Goal: Communication & Community: Participate in discussion

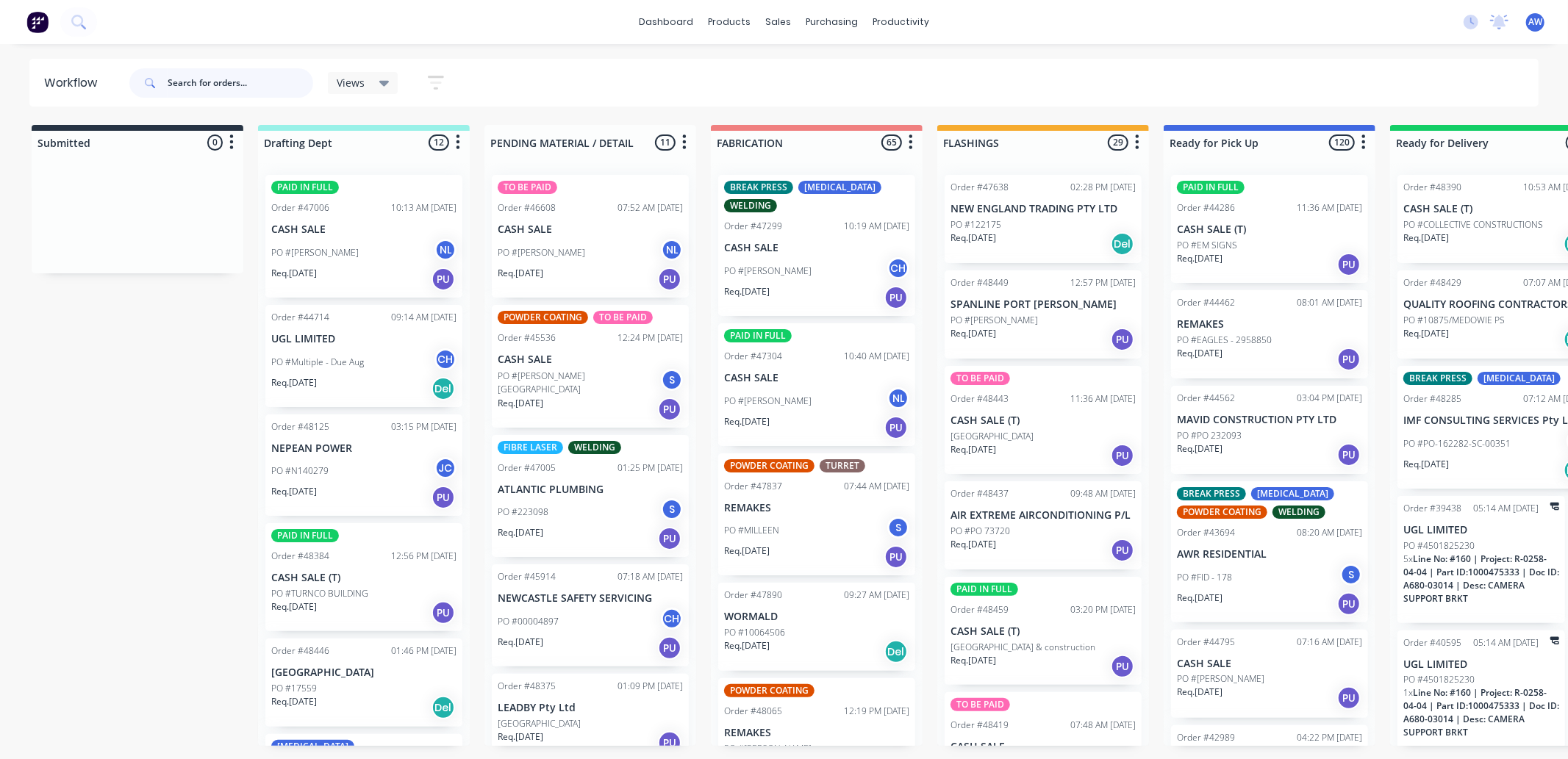
click at [222, 69] on input "text" at bounding box center [240, 83] width 146 height 29
type input "48358"
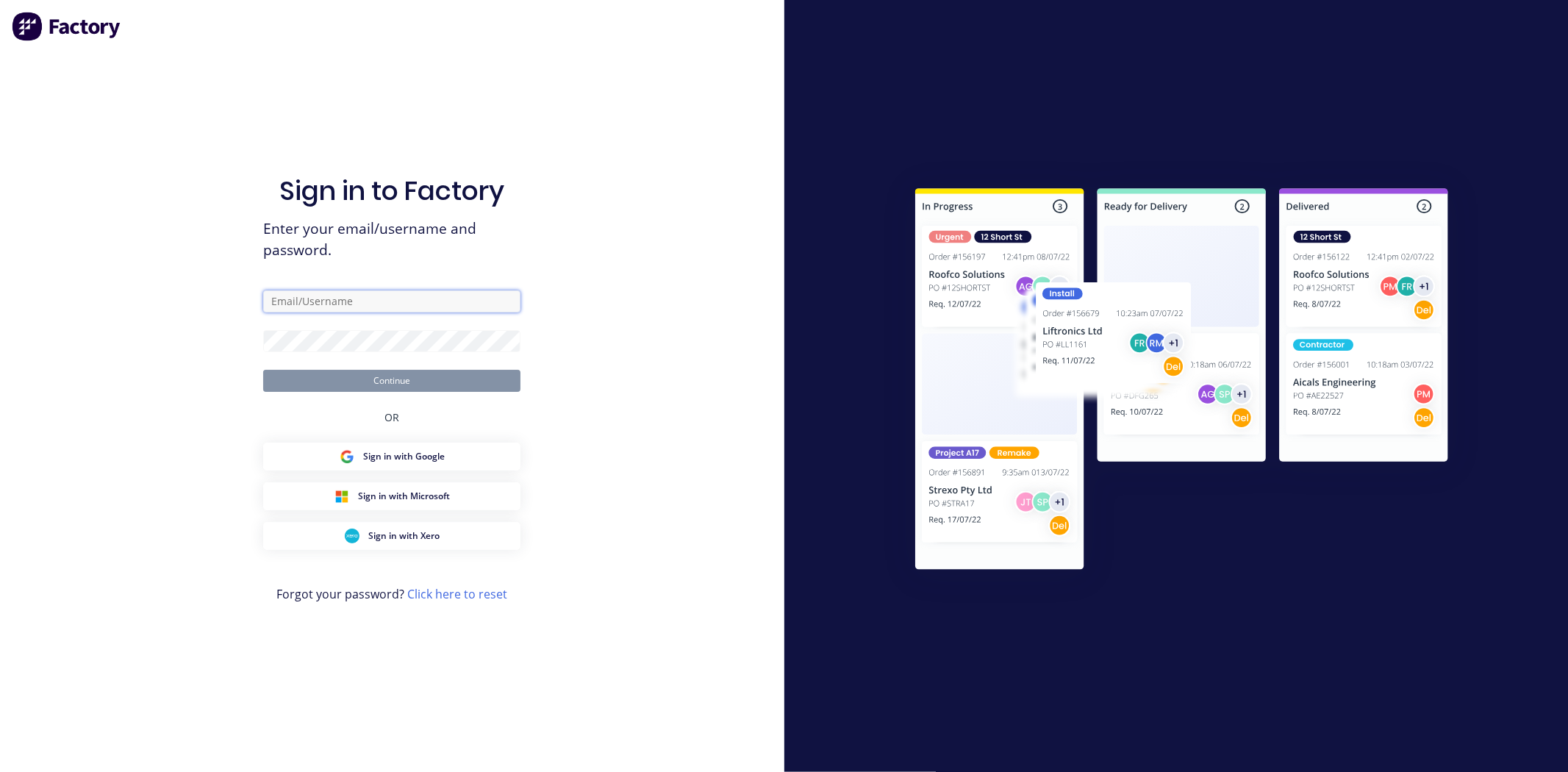
type input "[EMAIL_ADDRESS][DOMAIN_NAME]"
drag, startPoint x: 414, startPoint y: 381, endPoint x: 427, endPoint y: 379, distance: 13.2
click at [414, 379] on button "Continue" at bounding box center [392, 381] width 257 height 22
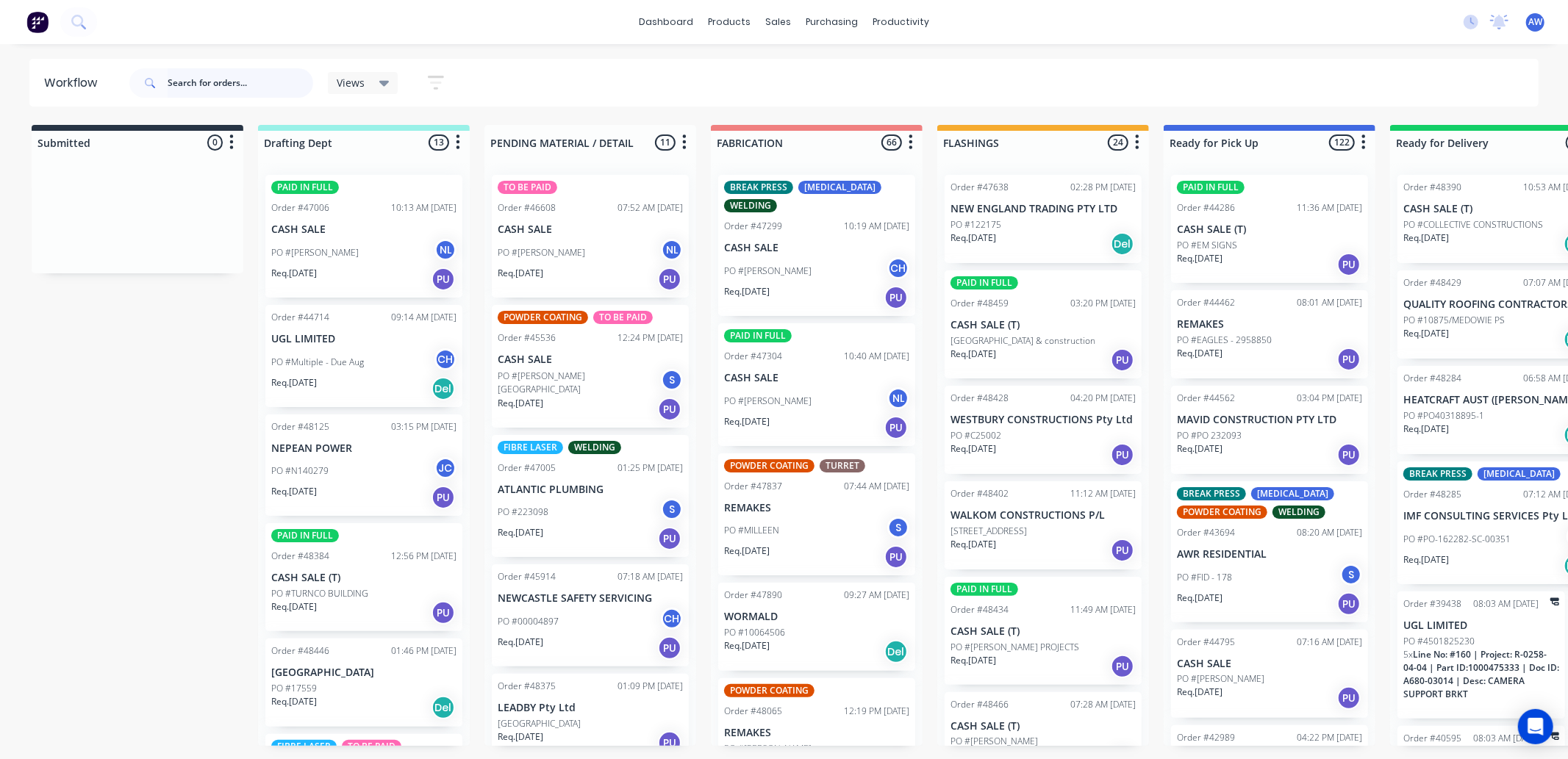
click at [224, 89] on input "text" at bounding box center [240, 83] width 146 height 29
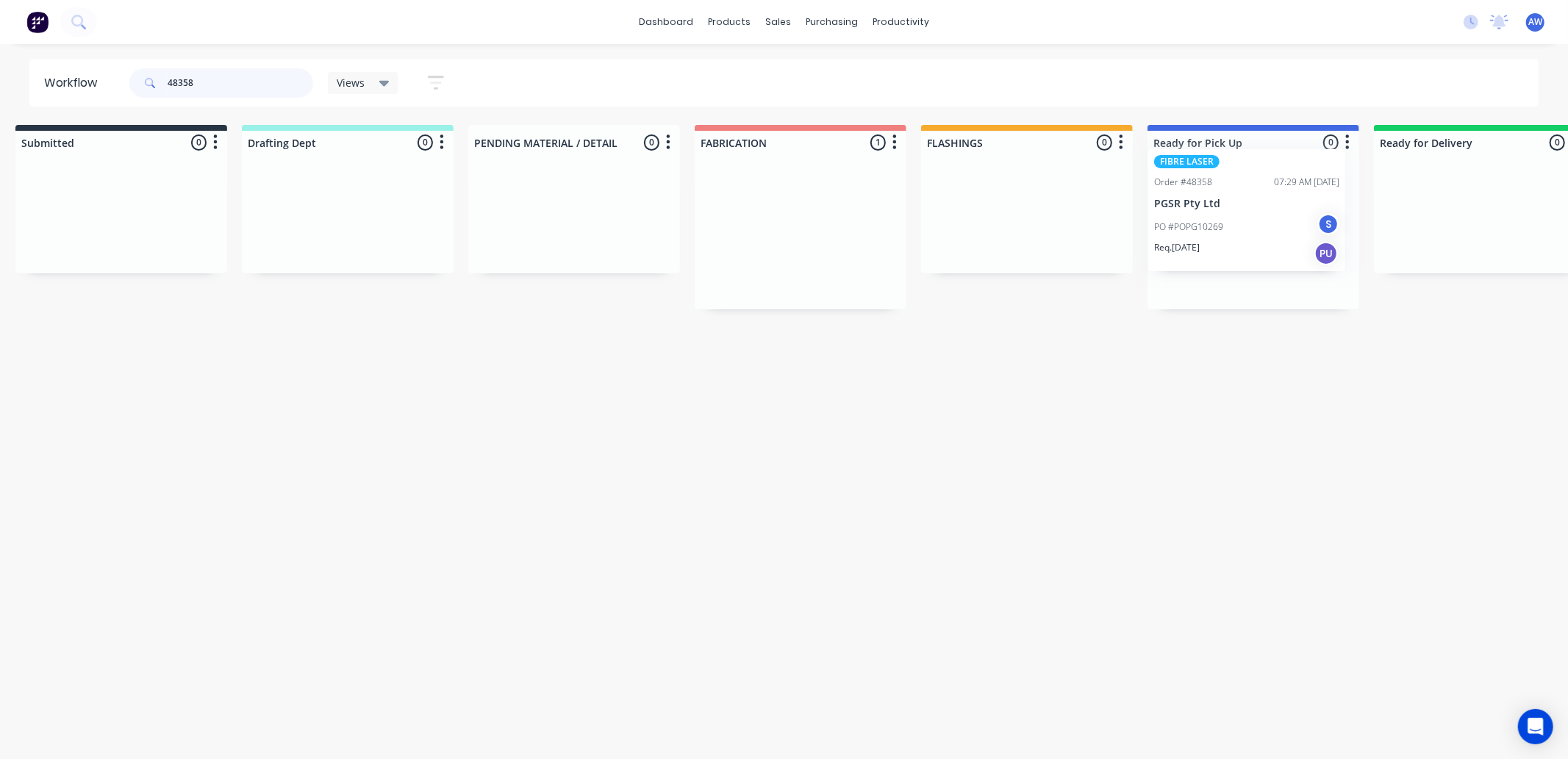
drag, startPoint x: 943, startPoint y: 239, endPoint x: 1221, endPoint y: 235, distance: 278.0
click at [1213, 223] on div "Submitted 0 Sort By Created date Required date Order number Customer name Most …" at bounding box center [1199, 217] width 2451 height 184
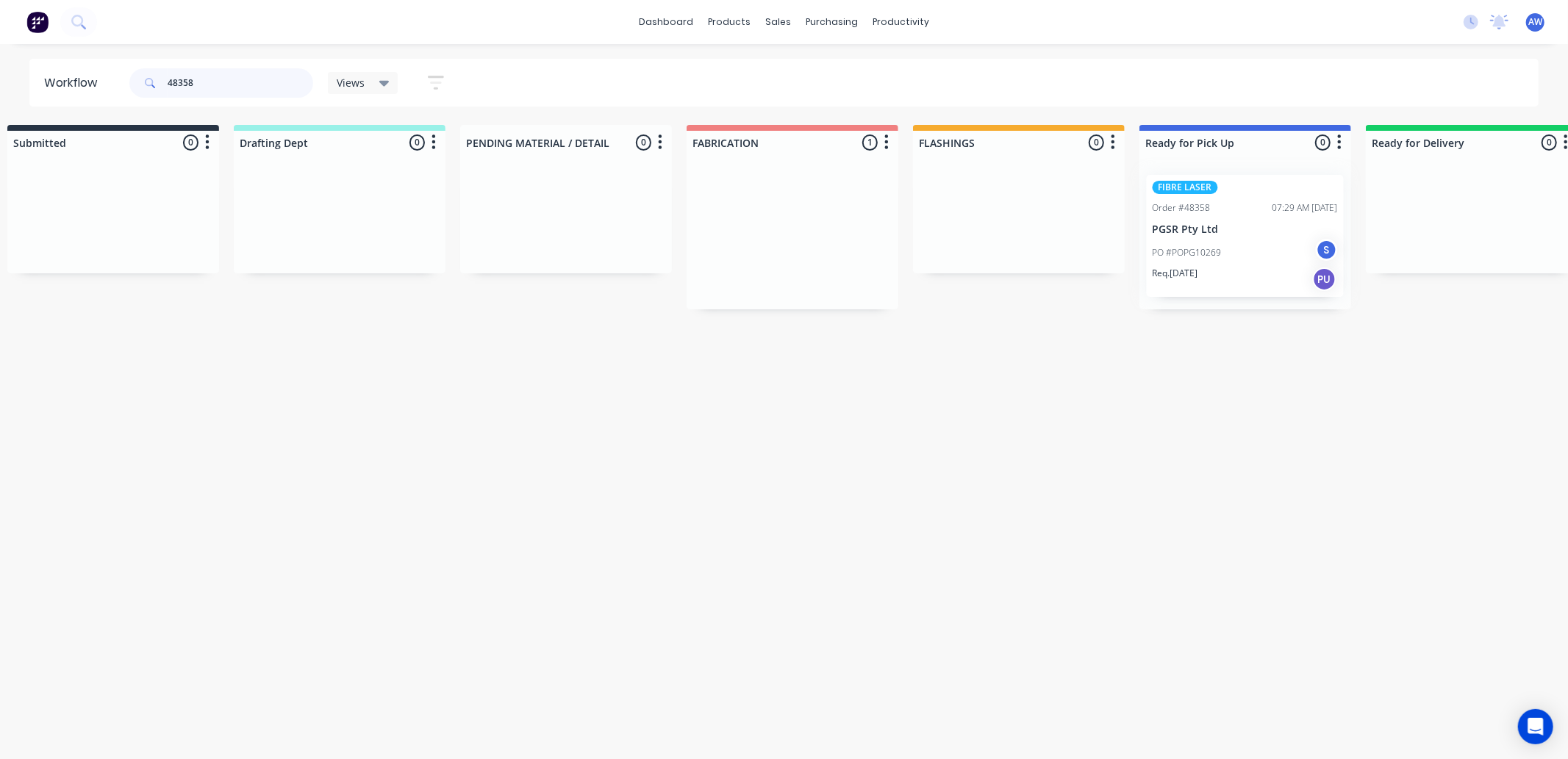
type input "48358"
click at [1228, 226] on div "FIBRE LASER Order #48358 07:29 AM [DATE] PGSR Pty Ltd PO #POPG10269 S Req. [DAT…" at bounding box center [1245, 237] width 212 height 146
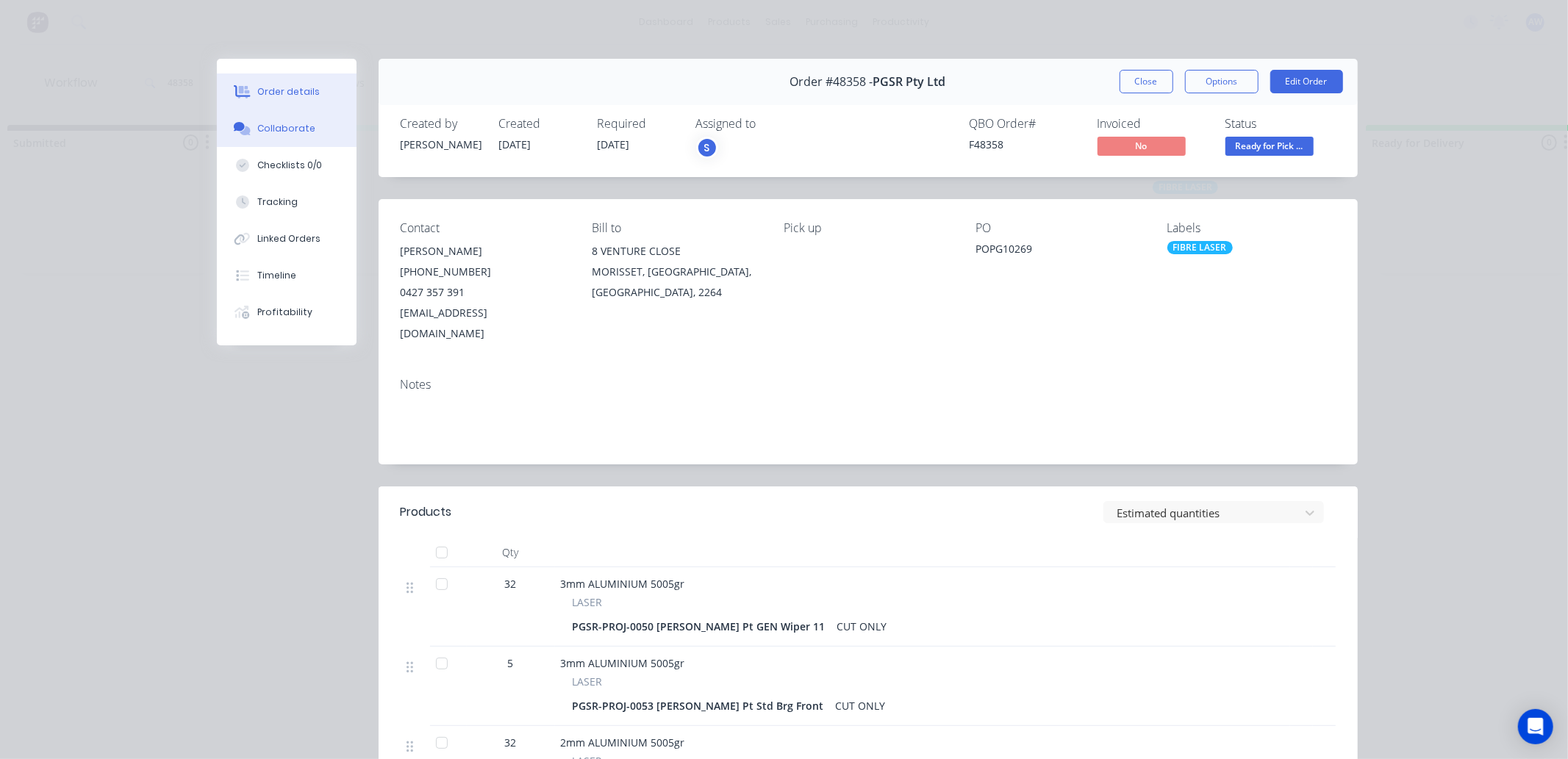
click at [261, 137] on button "Collaborate" at bounding box center [286, 129] width 140 height 37
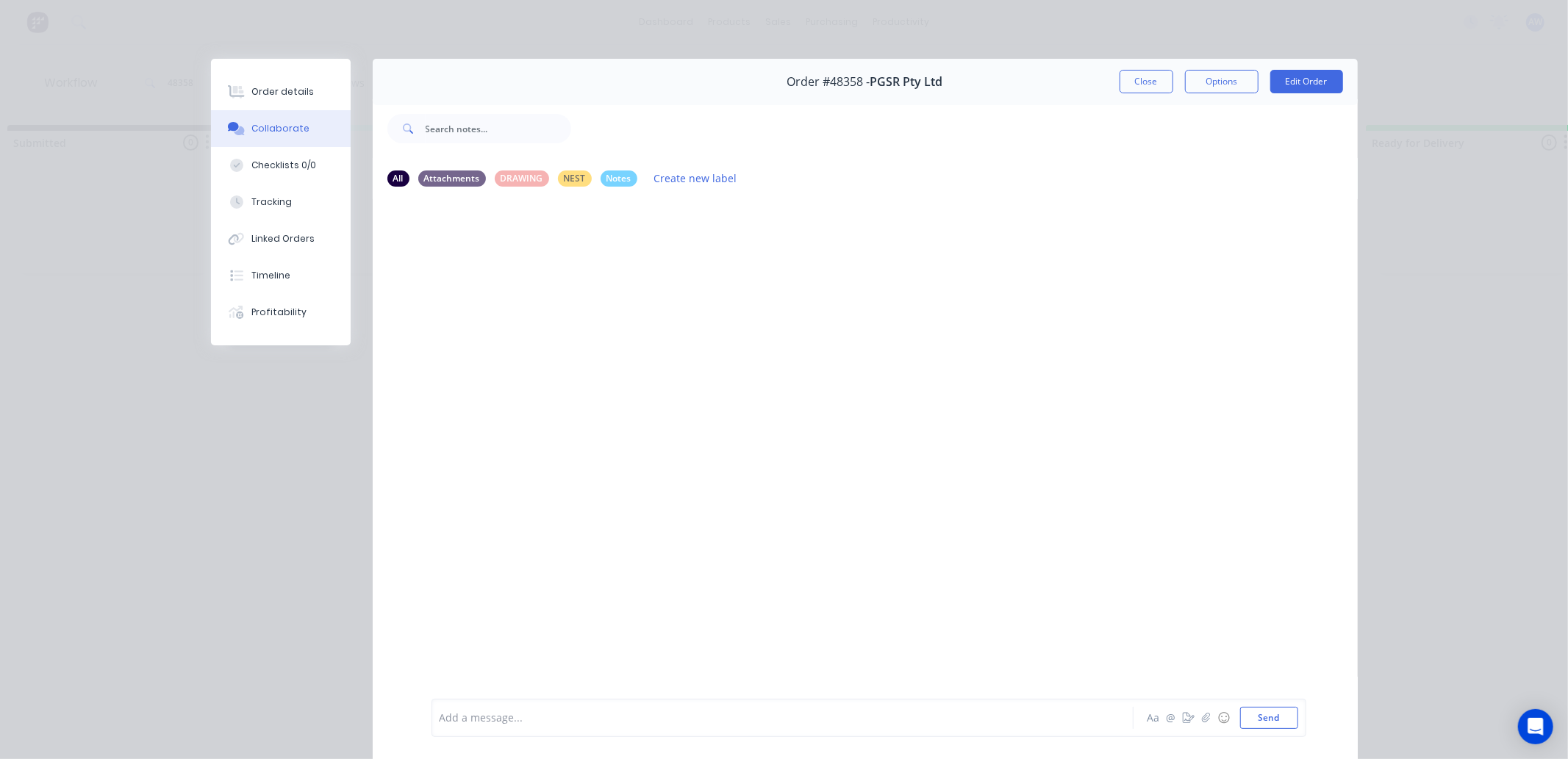
click at [496, 723] on div at bounding box center [762, 718] width 643 height 15
drag, startPoint x: 1156, startPoint y: 89, endPoint x: 1133, endPoint y: 98, distance: 24.7
click at [1152, 90] on button "Close" at bounding box center [1146, 82] width 54 height 24
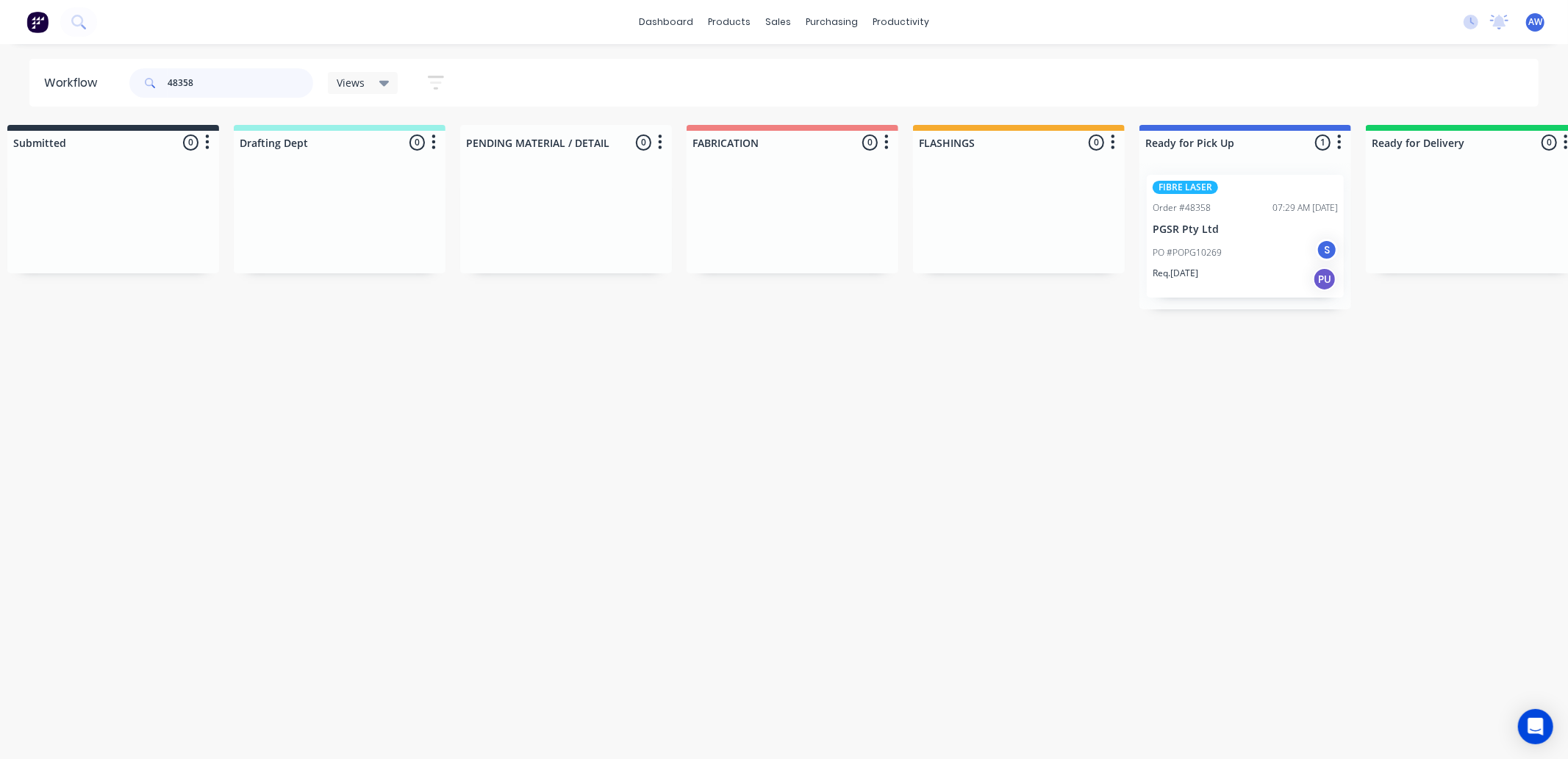
click at [260, 72] on input "48358" at bounding box center [240, 83] width 146 height 29
type input "4"
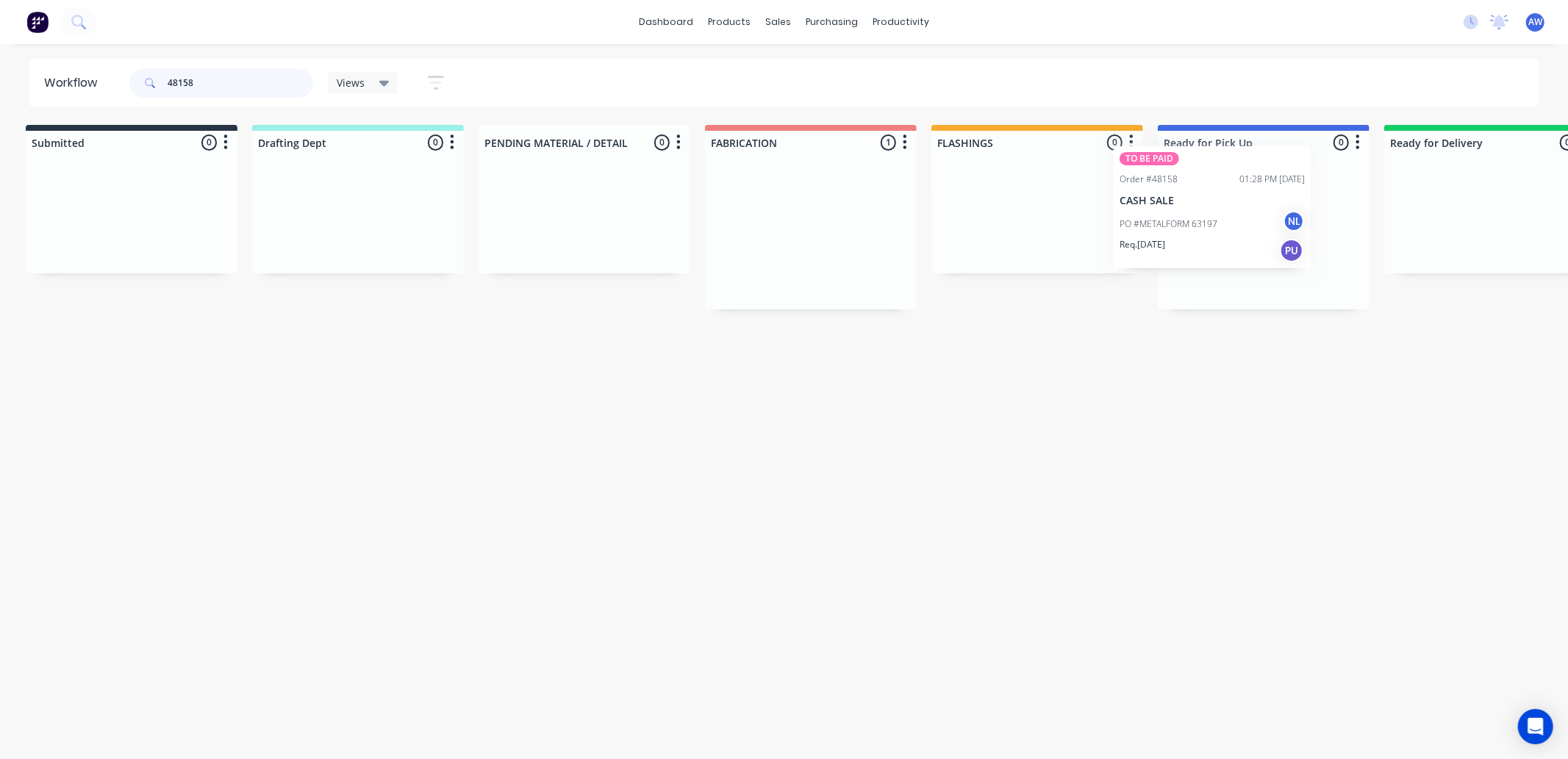
scroll to position [0, 13]
drag, startPoint x: 769, startPoint y: 248, endPoint x: 1193, endPoint y: 229, distance: 424.4
click at [1192, 223] on div "Submitted 0 Sort By Created date Required date Order number Customer name Most …" at bounding box center [1202, 217] width 2451 height 184
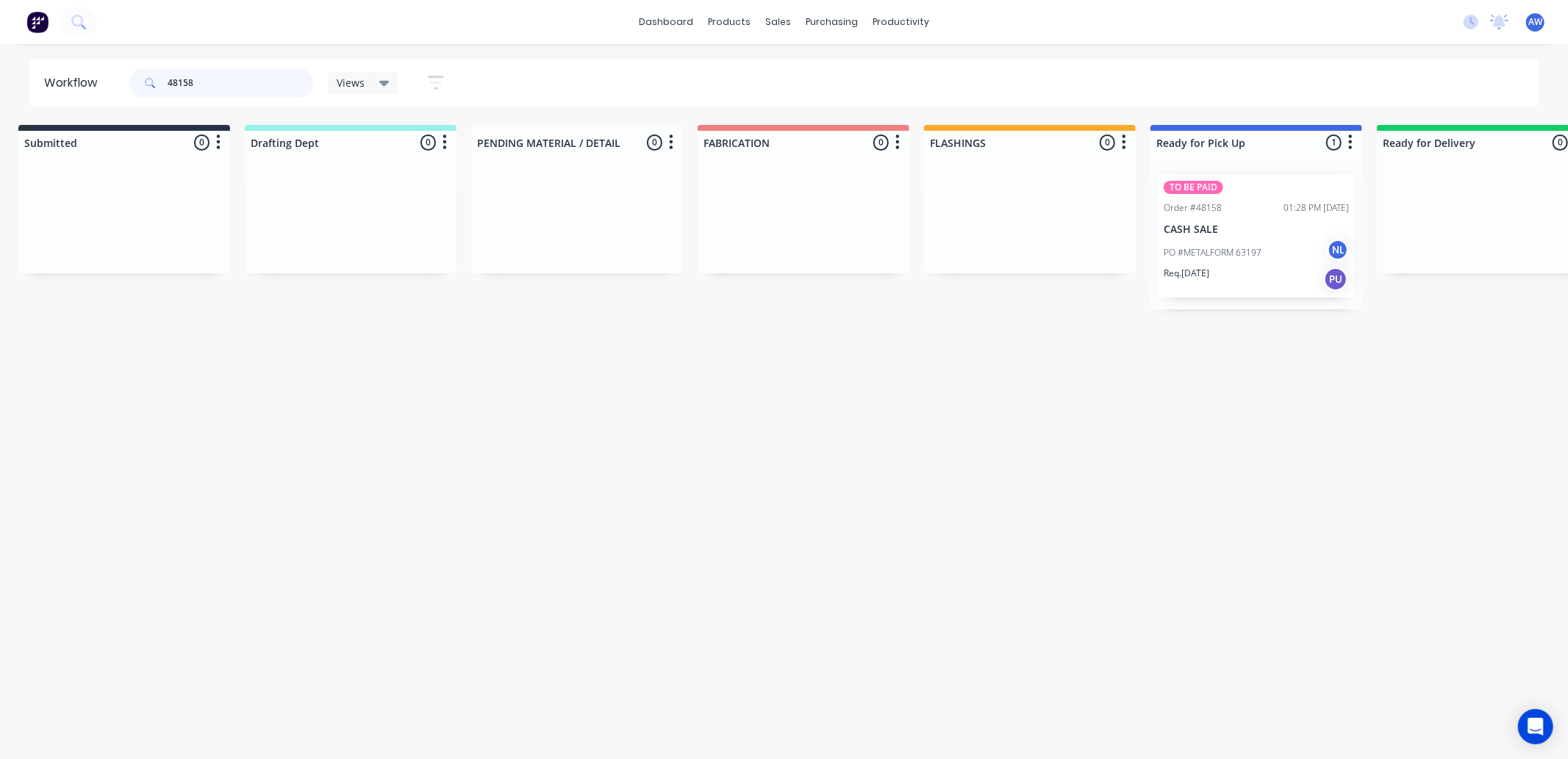
type input "48158"
click at [1215, 240] on div "PO #METALFORM 63197 NL" at bounding box center [1257, 253] width 185 height 28
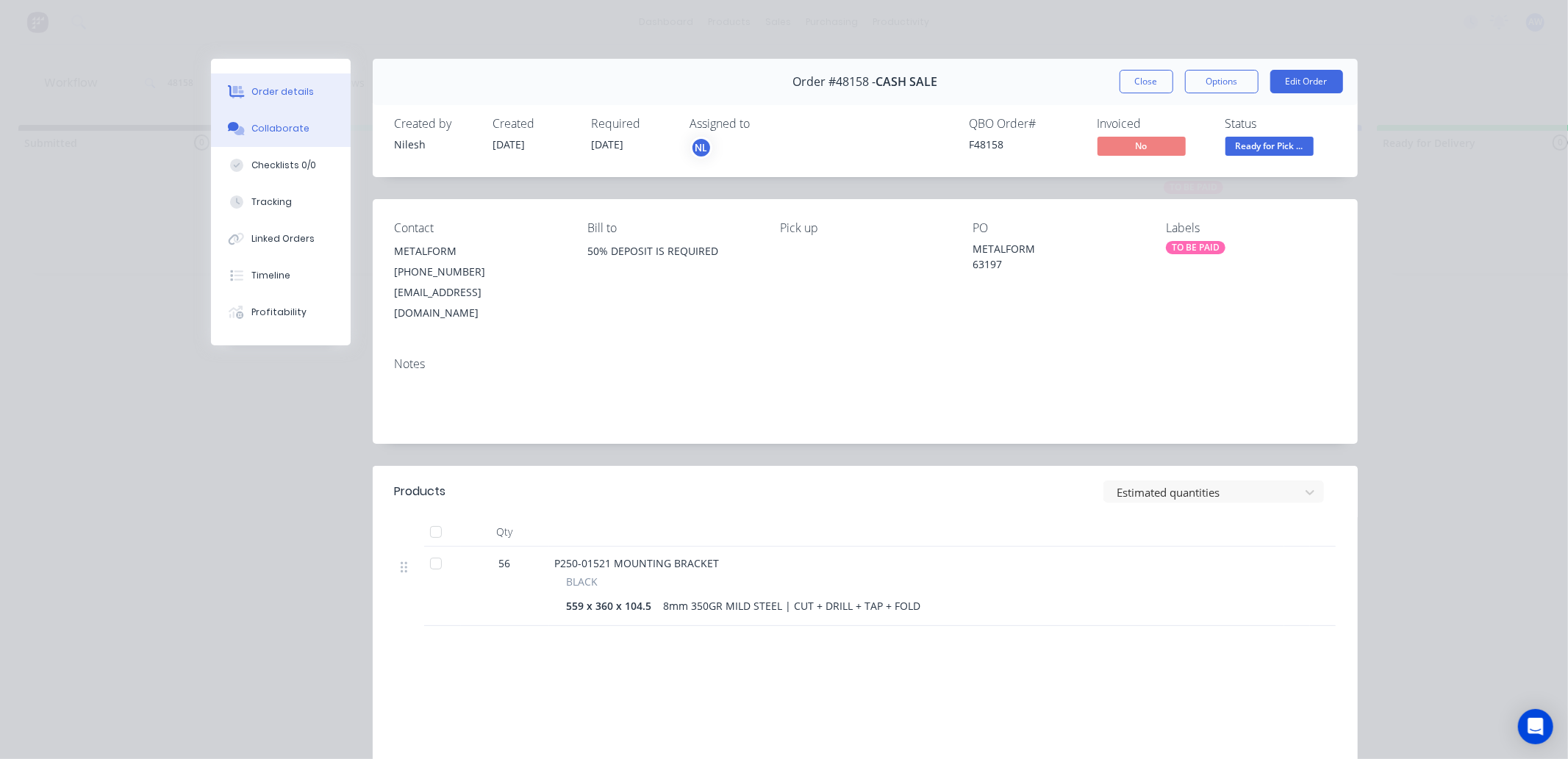
click at [288, 126] on div "Collaborate" at bounding box center [280, 128] width 58 height 13
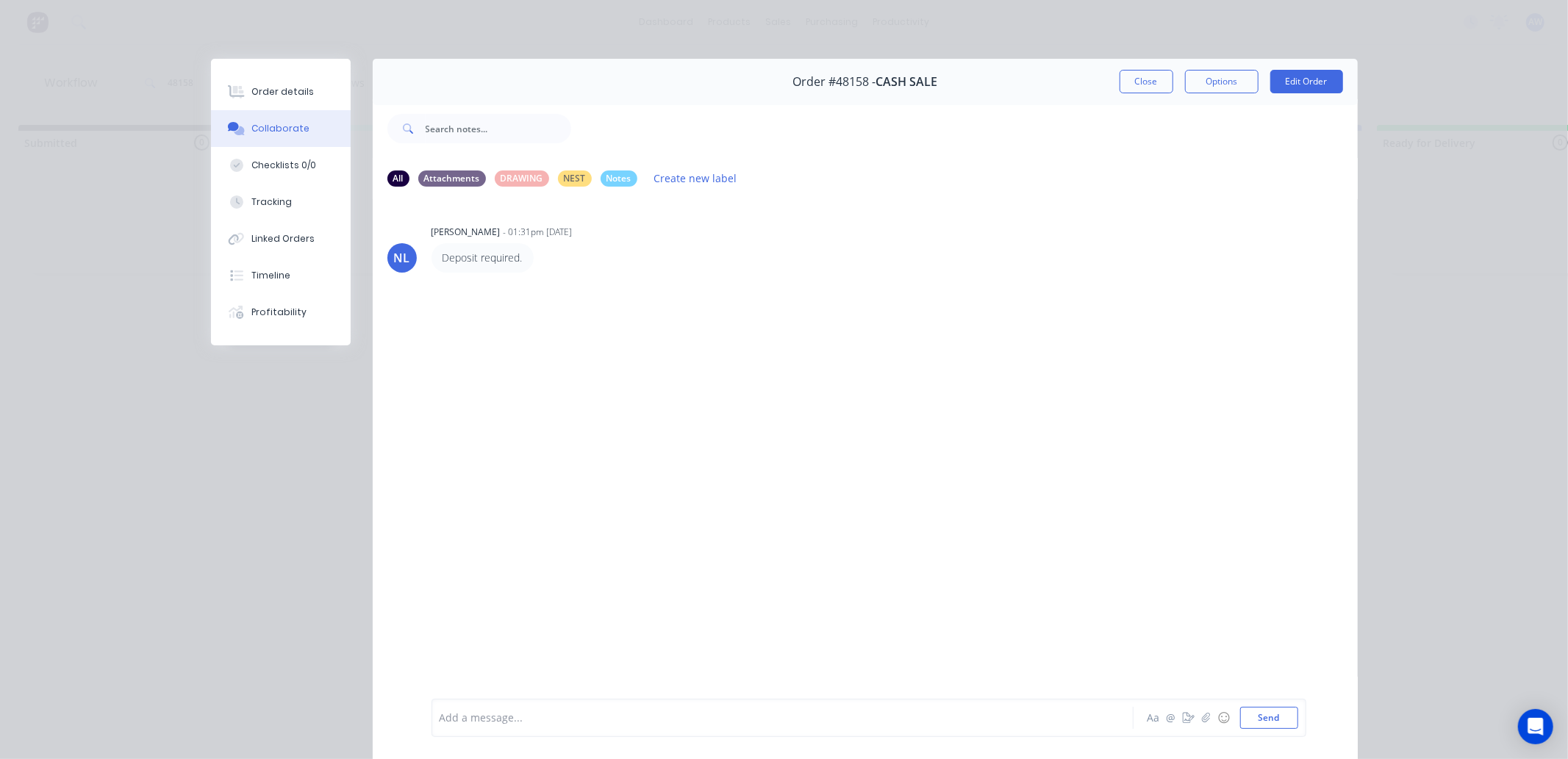
click at [502, 717] on div at bounding box center [762, 718] width 643 height 15
drag, startPoint x: 1152, startPoint y: 89, endPoint x: 1001, endPoint y: 108, distance: 152.2
click at [1152, 88] on button "Close" at bounding box center [1146, 82] width 54 height 24
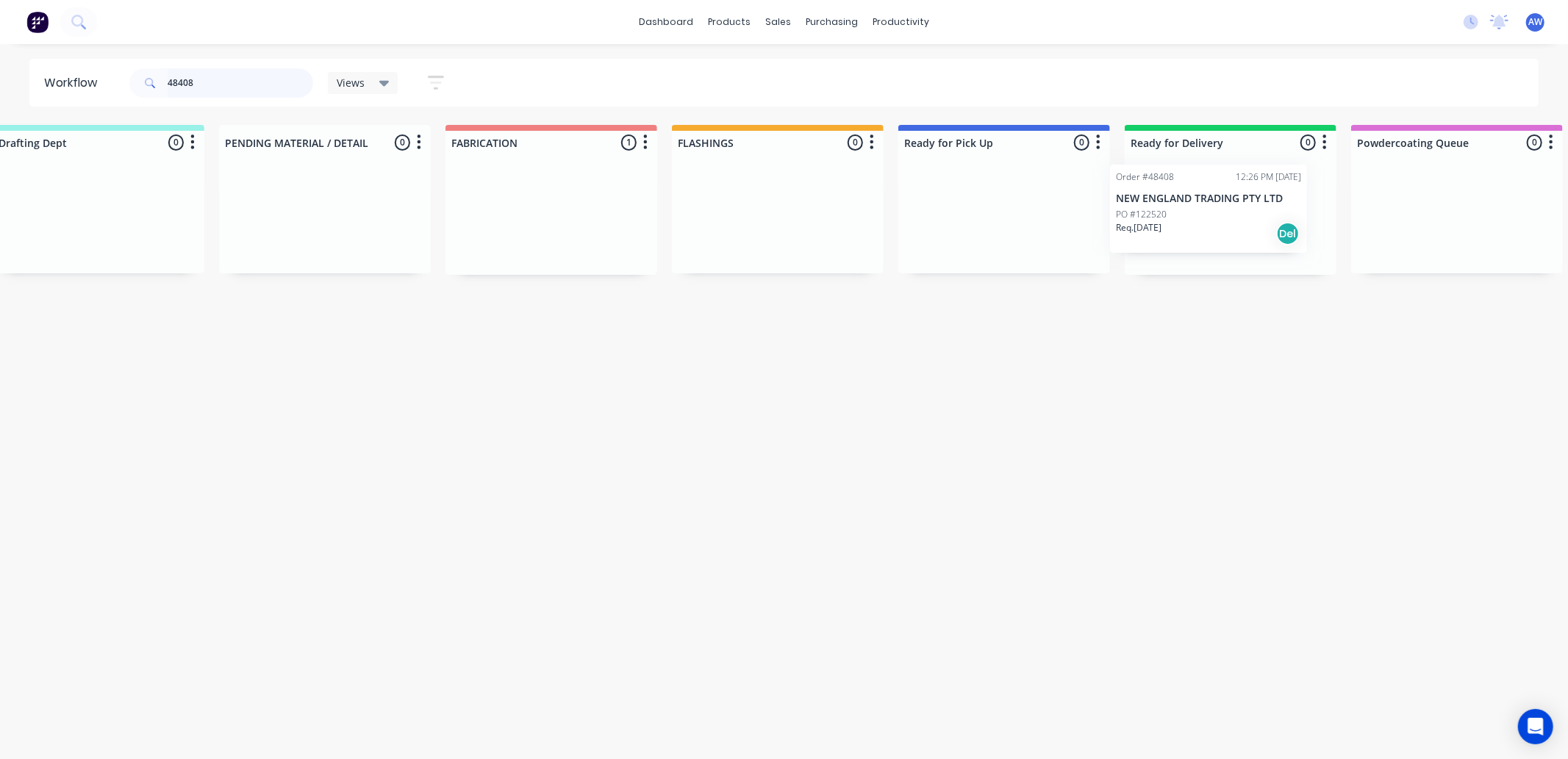
scroll to position [0, 269]
drag, startPoint x: 801, startPoint y: 223, endPoint x: 1184, endPoint y: 250, distance: 384.0
click at [1200, 213] on div "Submitted 0 Sort By Created date Required date Order number Customer name Most …" at bounding box center [947, 200] width 2451 height 150
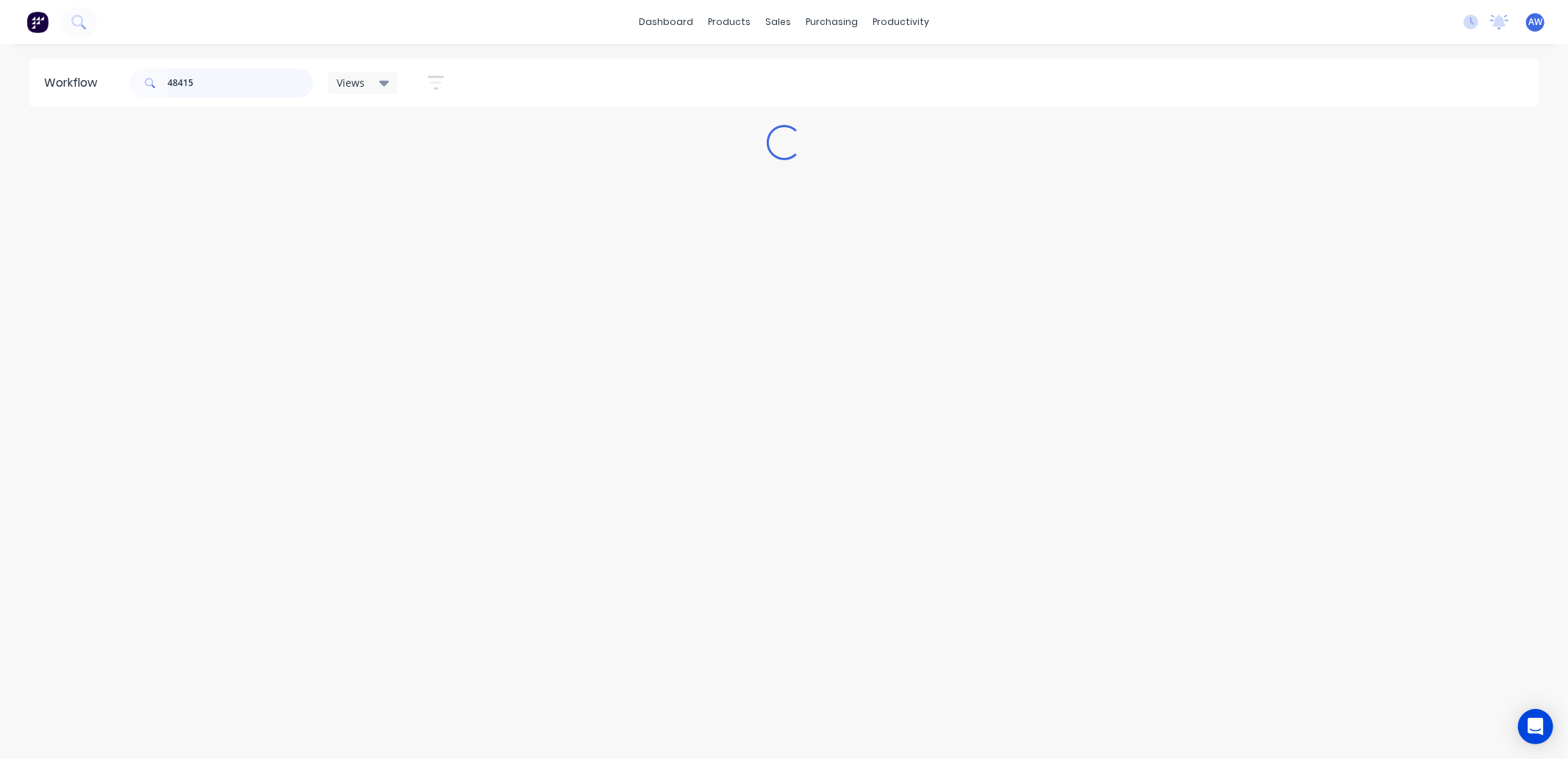
scroll to position [0, 0]
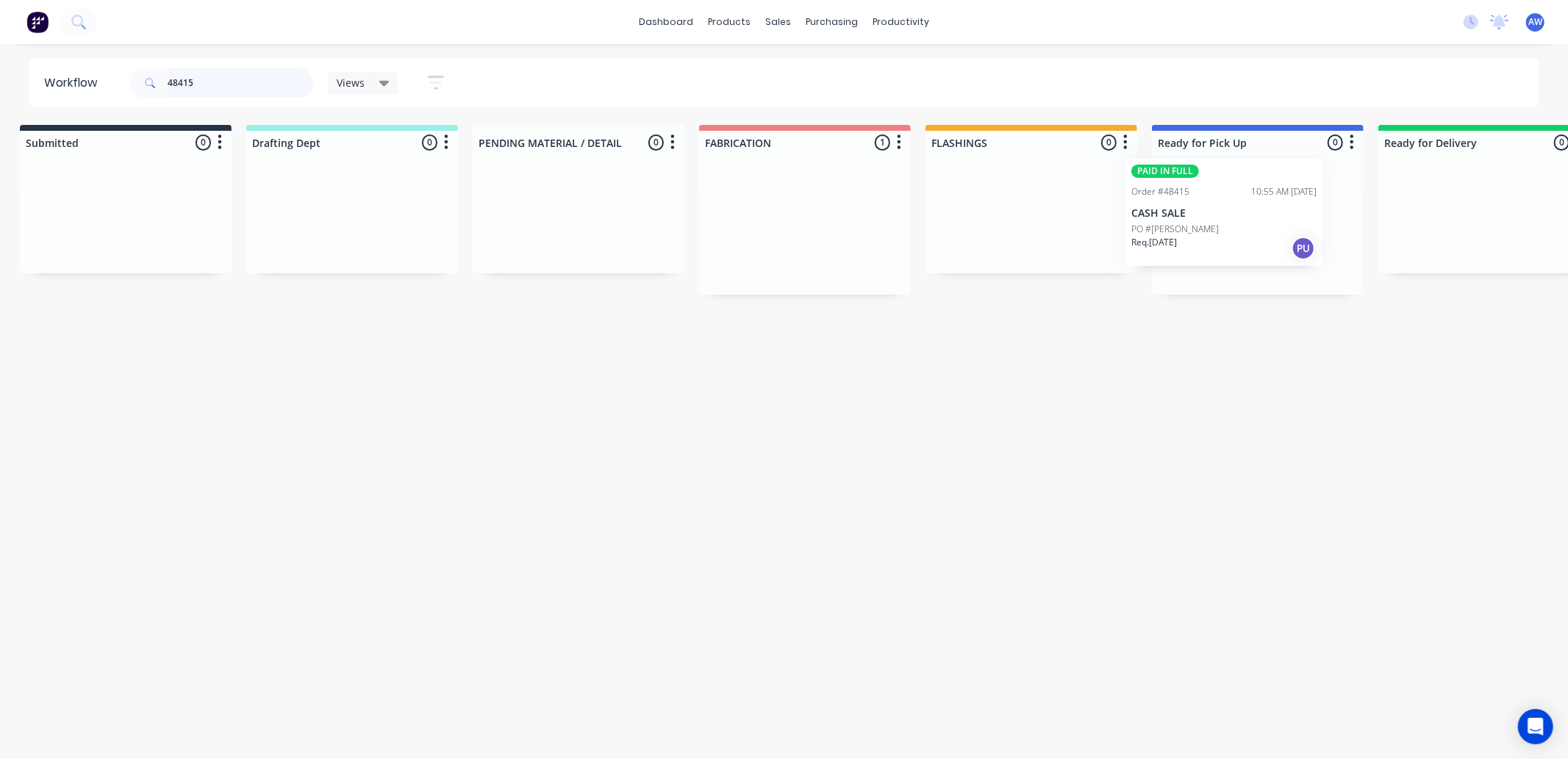
drag, startPoint x: 789, startPoint y: 230, endPoint x: 1222, endPoint y: 217, distance: 433.2
click at [1222, 217] on div "Submitted 0 Sort By Created date Required date Order number Customer name Most …" at bounding box center [1203, 210] width 2451 height 170
type input "48415"
click at [1228, 221] on div "PAID IN FULL Order #48415 10:55 AM [DATE] CASH SALE PO #[PERSON_NAME]. [DATE] PU" at bounding box center [1257, 229] width 197 height 108
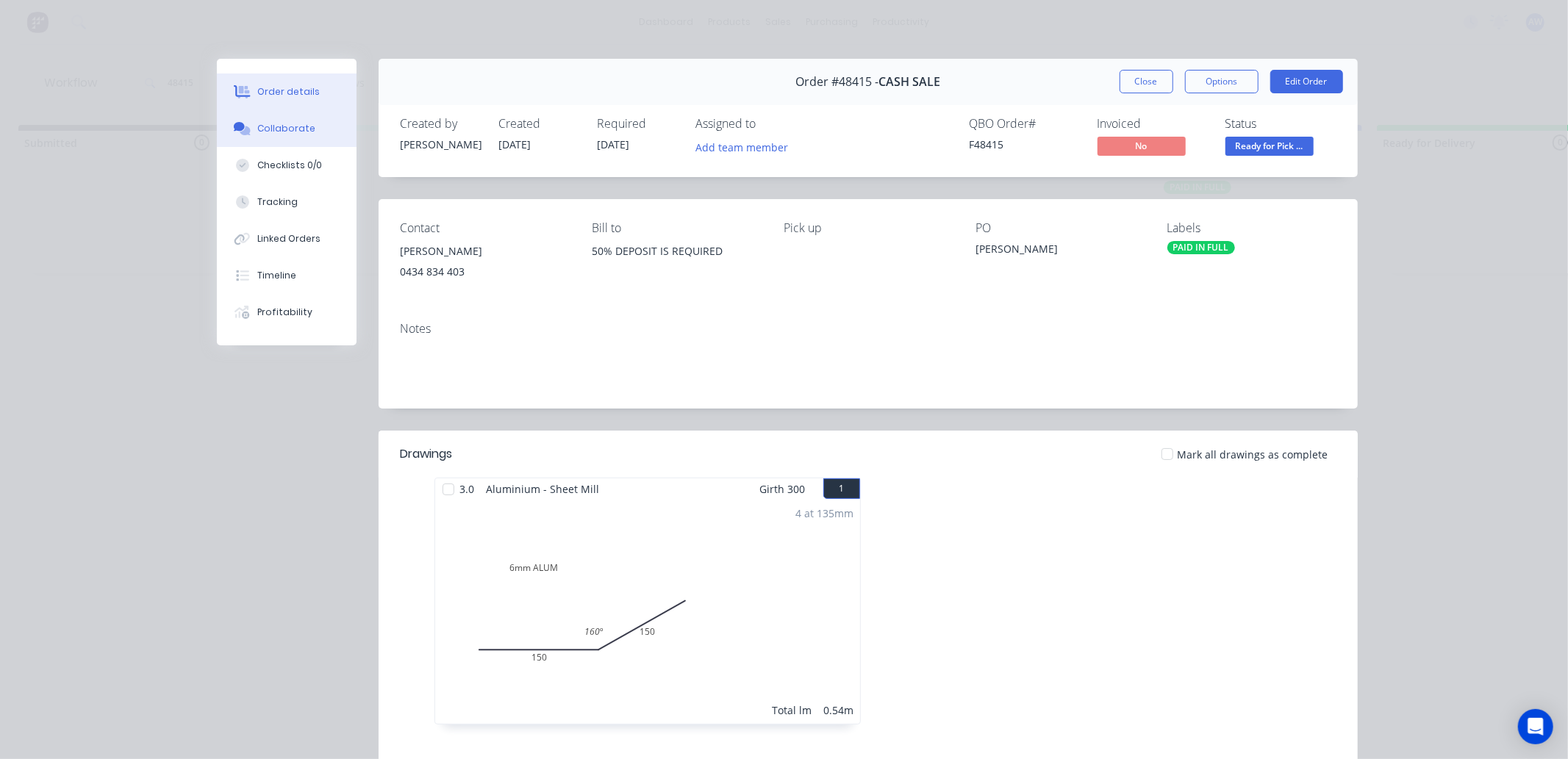
click at [270, 119] on button "Collaborate" at bounding box center [286, 129] width 140 height 37
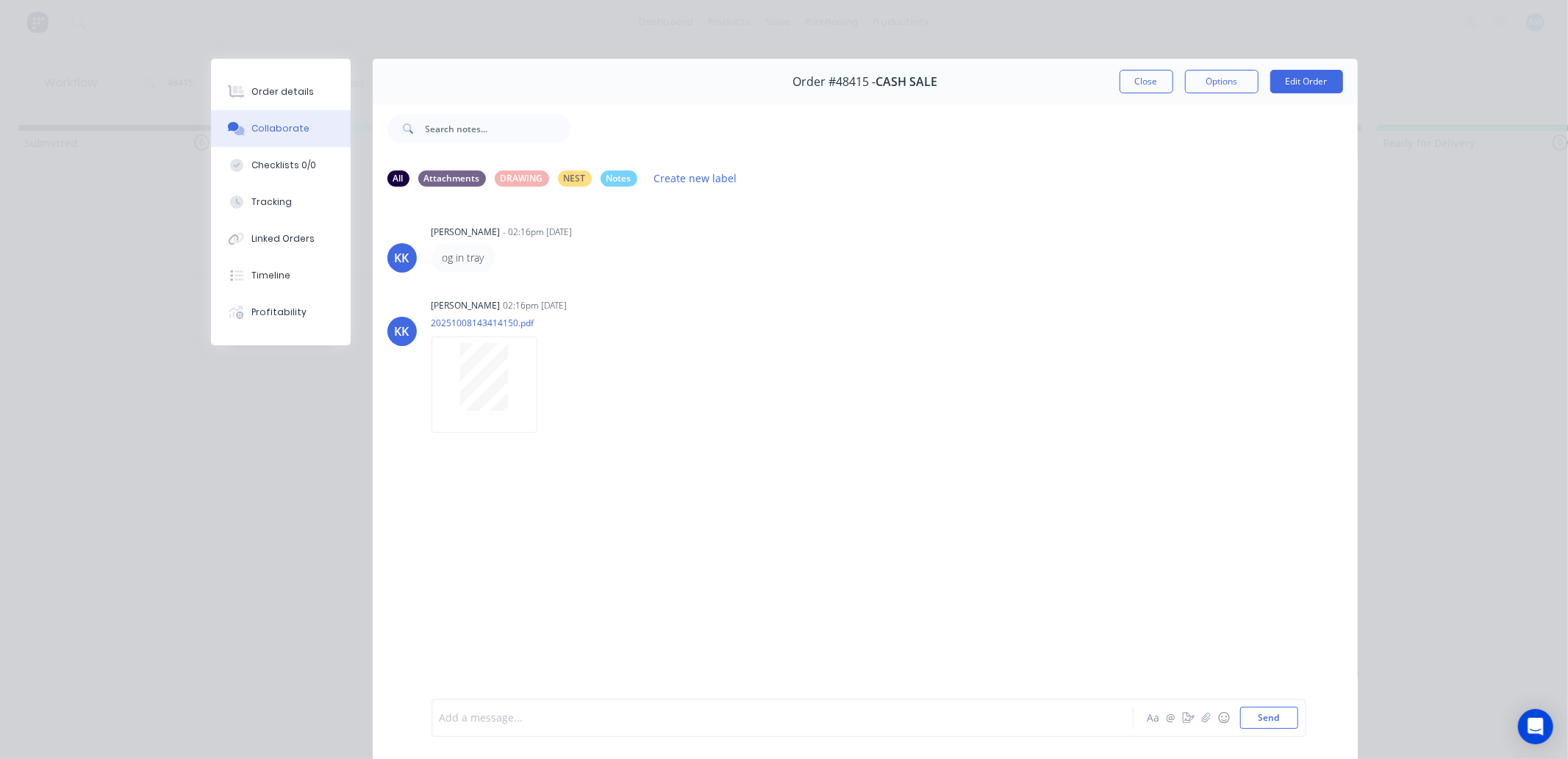
click at [499, 714] on div at bounding box center [762, 718] width 643 height 15
drag, startPoint x: 1148, startPoint y: 87, endPoint x: 571, endPoint y: 115, distance: 577.7
click at [1140, 88] on button "Close" at bounding box center [1146, 82] width 54 height 24
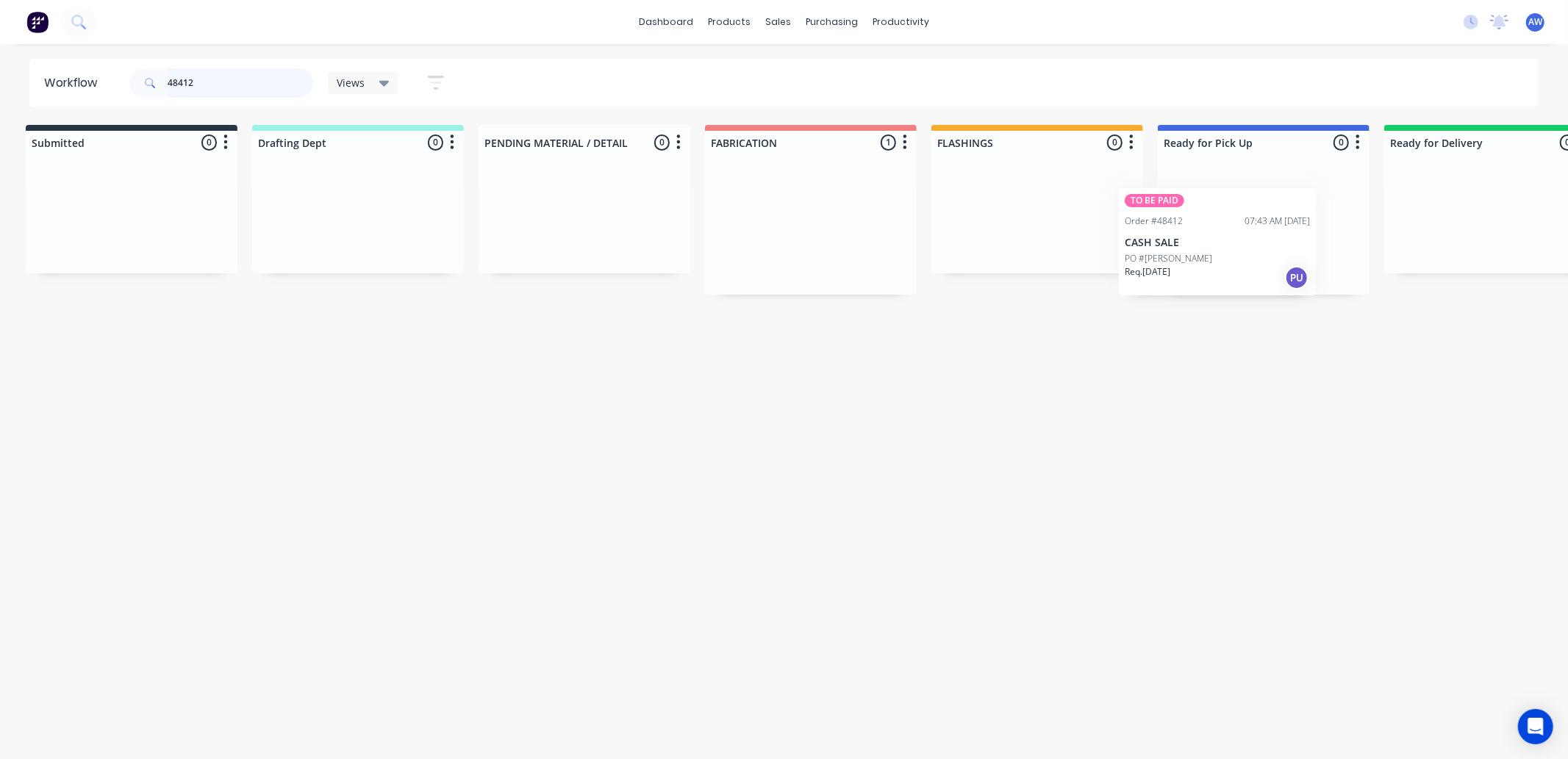
scroll to position [0, 18]
drag, startPoint x: 907, startPoint y: 254, endPoint x: 1225, endPoint y: 256, distance: 318.0
click at [1225, 256] on div "Submitted 0 Sort By Created date Required date Order number Customer name Most …" at bounding box center [1197, 210] width 2451 height 170
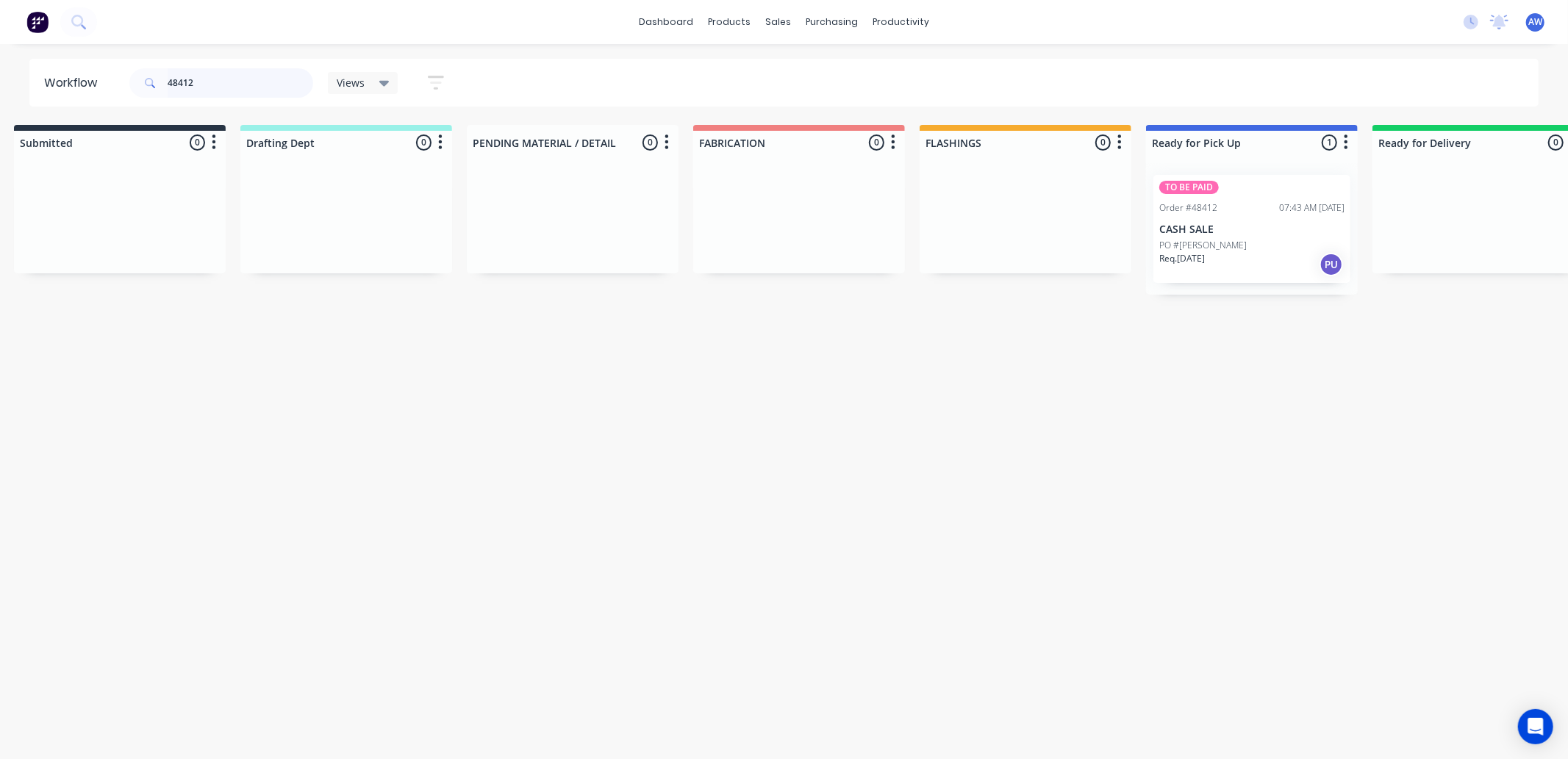
type input "48412"
click at [1226, 259] on div "Req. [DATE] PU" at bounding box center [1252, 264] width 185 height 25
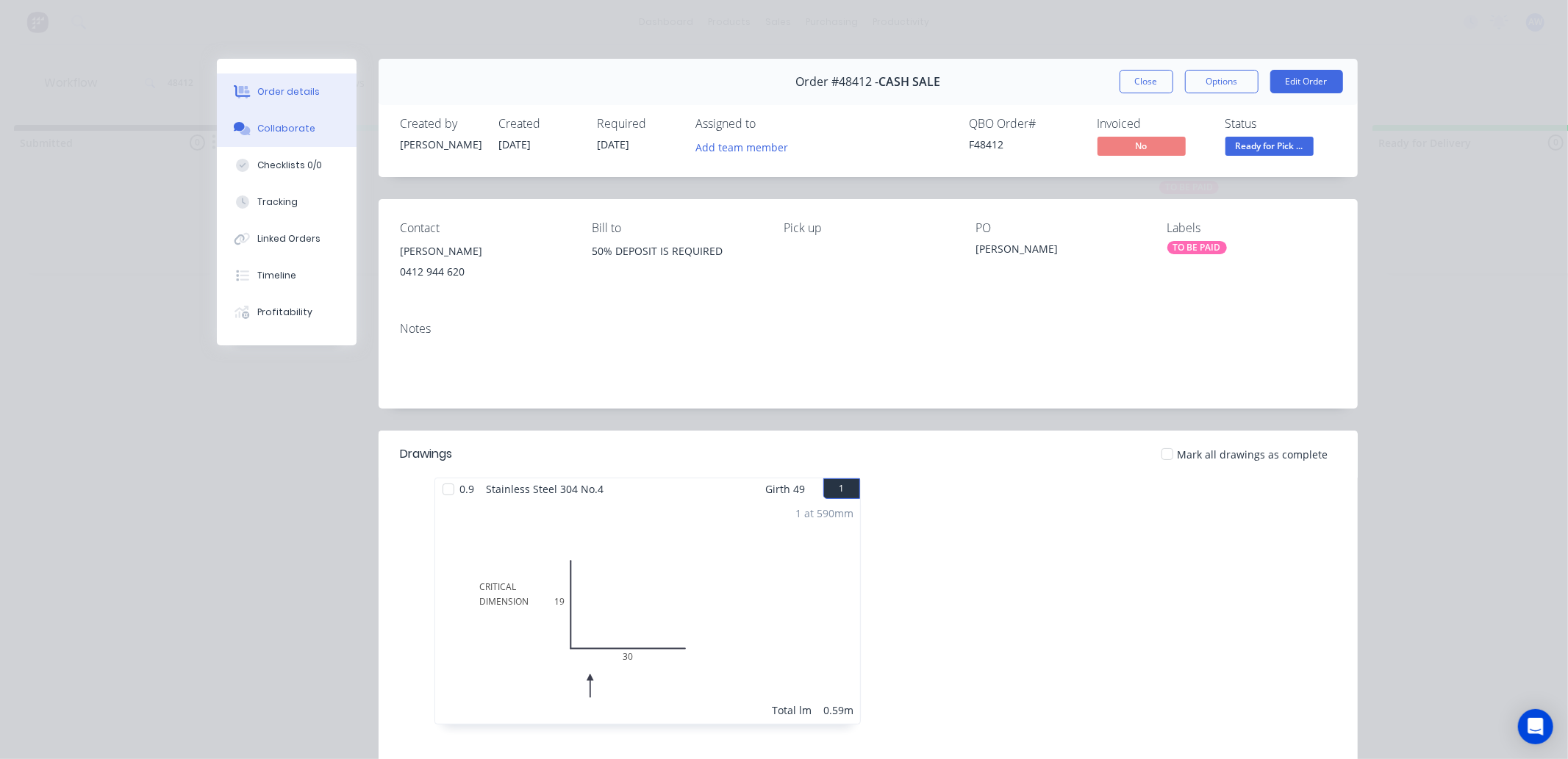
click at [291, 119] on button "Collaborate" at bounding box center [286, 129] width 140 height 37
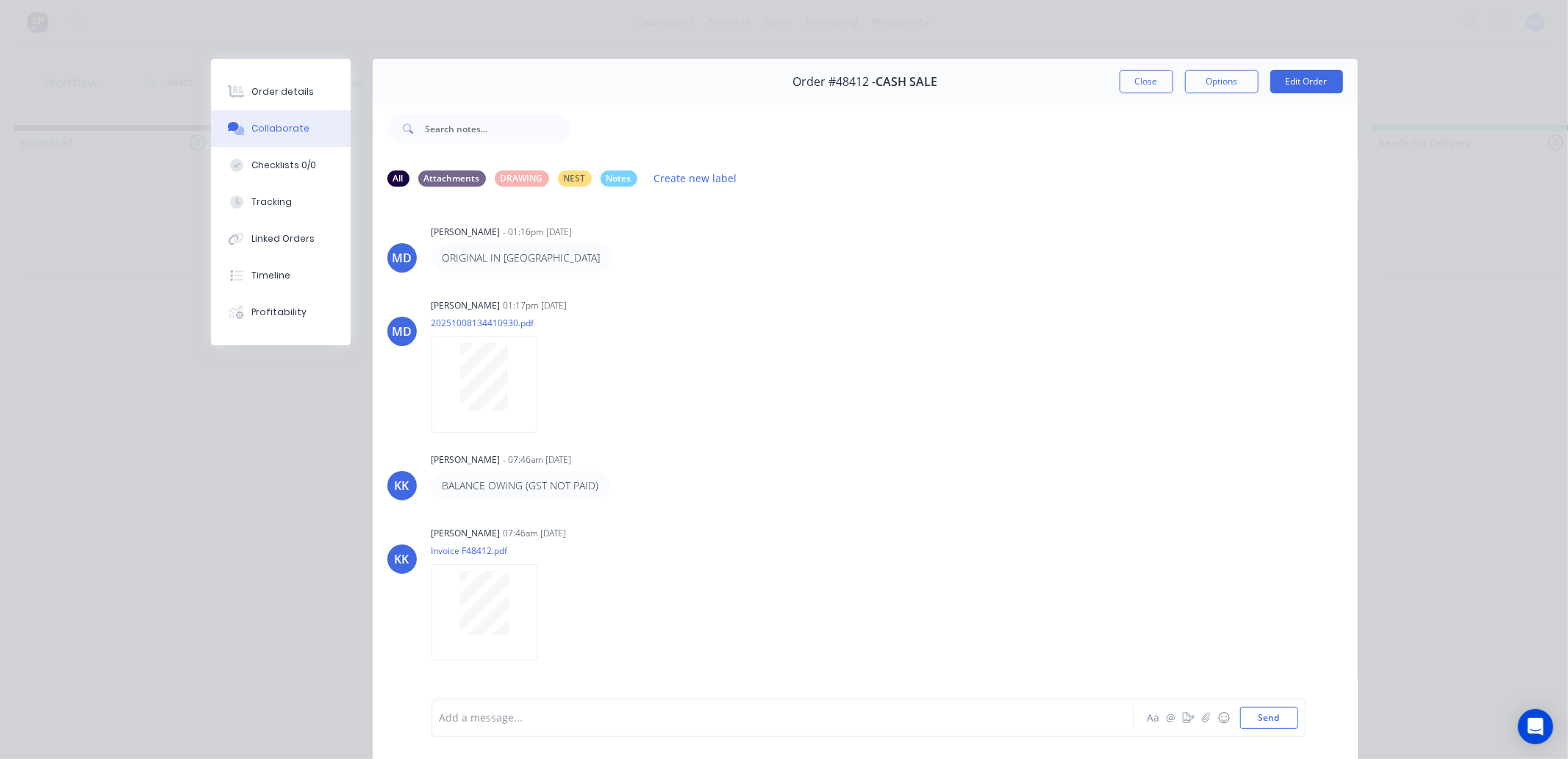
click at [478, 718] on div at bounding box center [762, 718] width 643 height 15
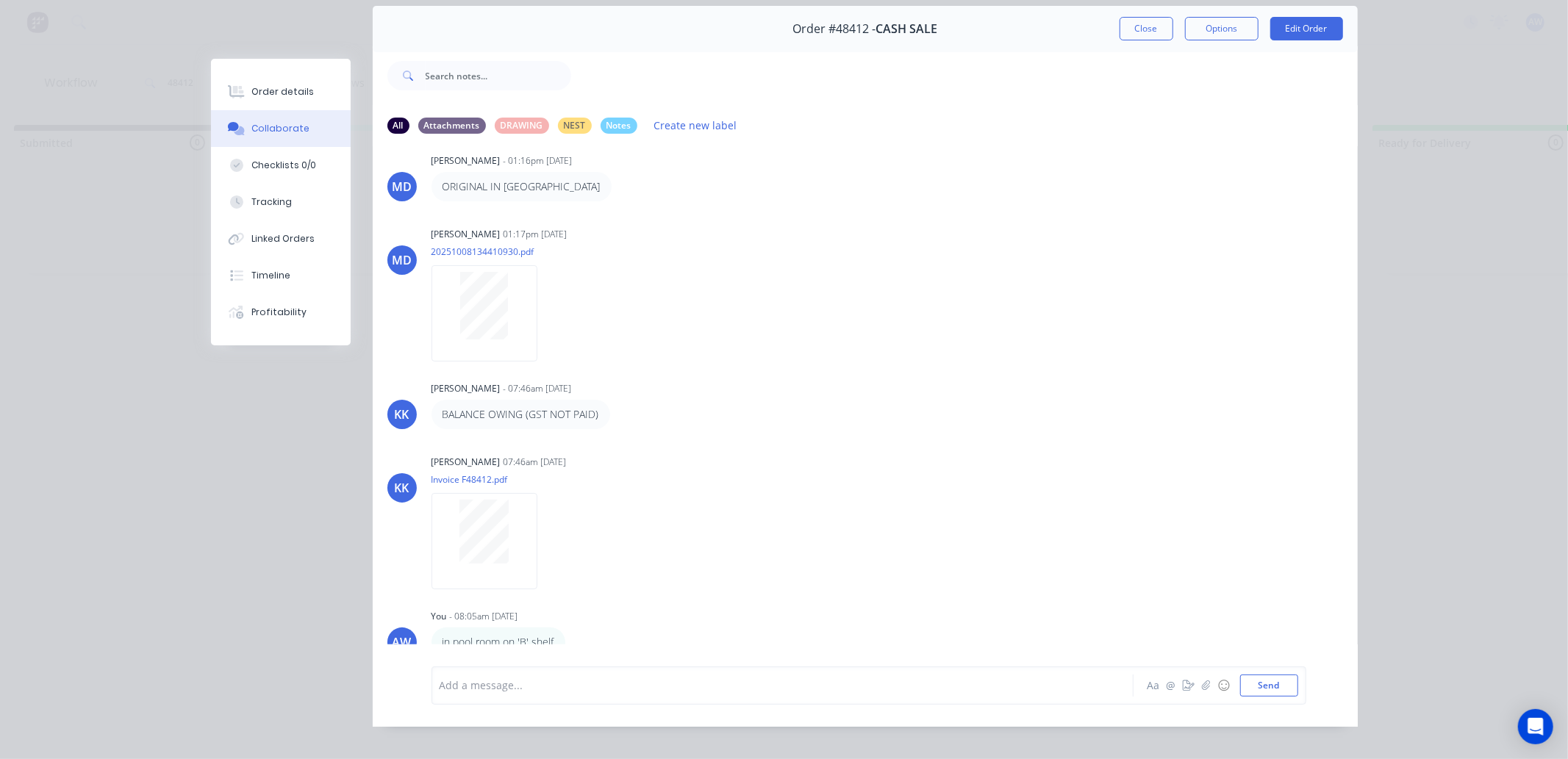
scroll to position [79, 0]
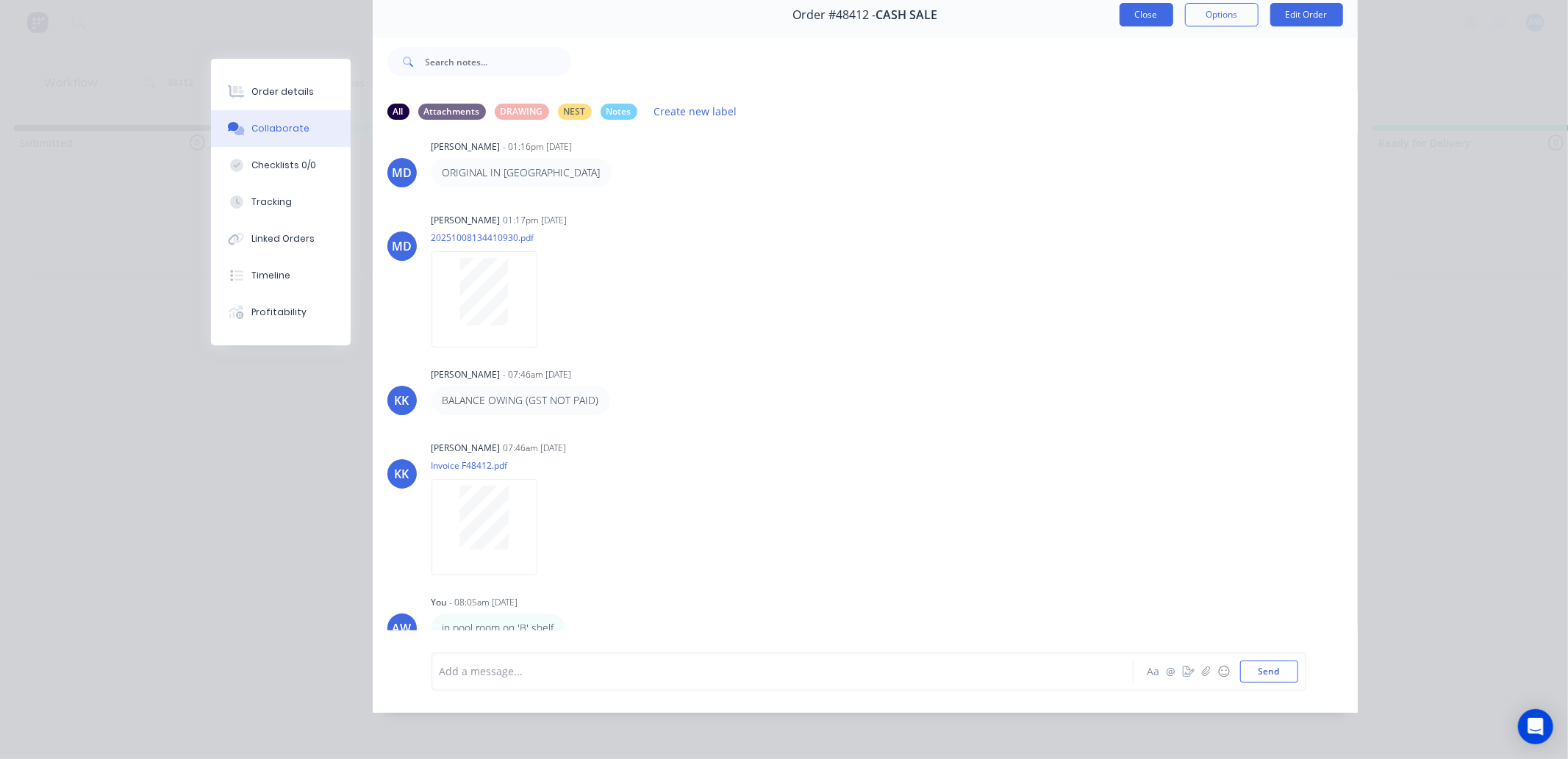
click at [1127, 8] on button "Close" at bounding box center [1146, 15] width 54 height 24
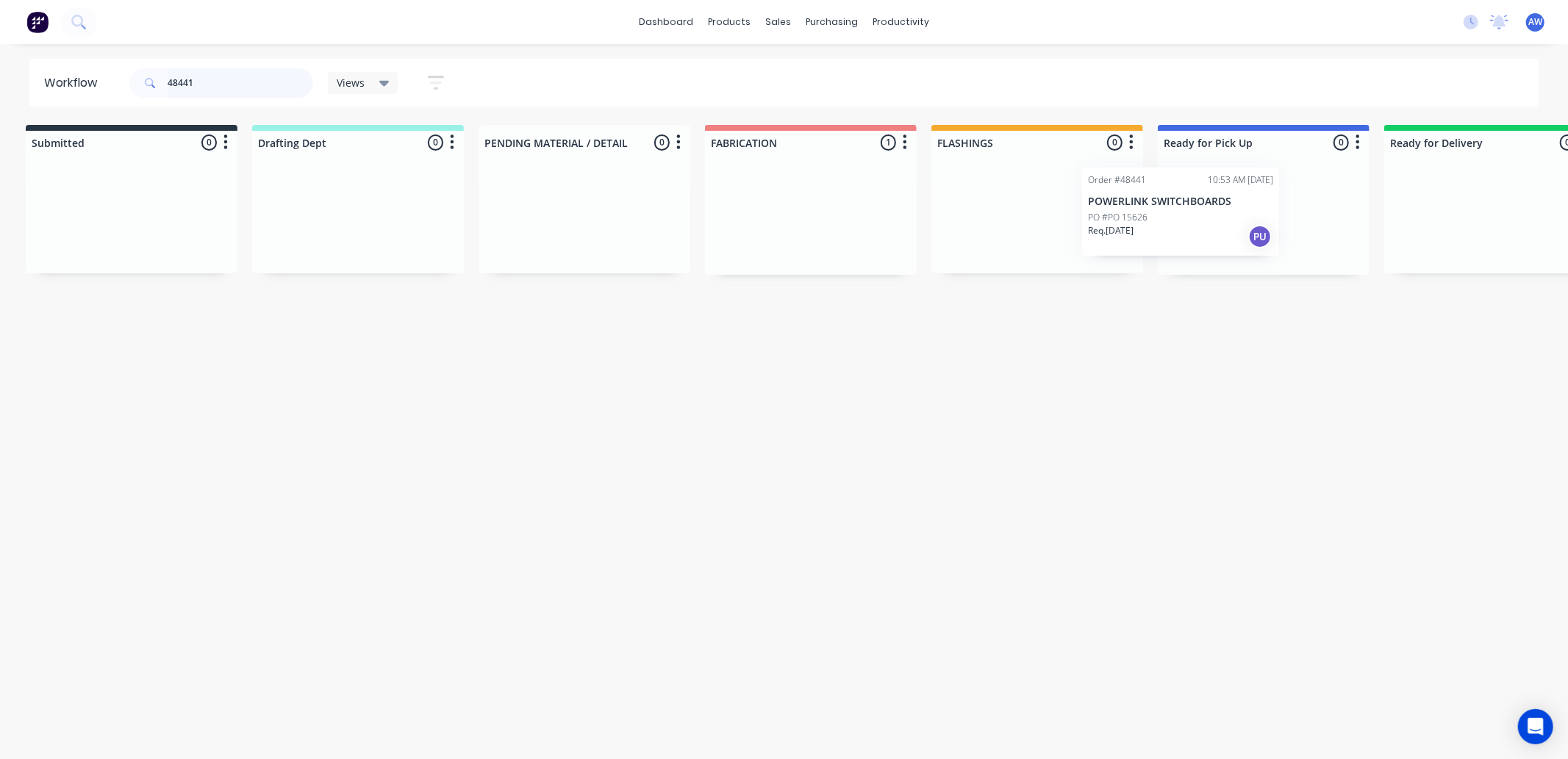
scroll to position [0, 13]
drag, startPoint x: 784, startPoint y: 213, endPoint x: 1162, endPoint y: 222, distance: 378.1
click at [1158, 207] on div "Submitted 0 Sort By Created date Required date Order number Customer name Most …" at bounding box center [1202, 200] width 2451 height 150
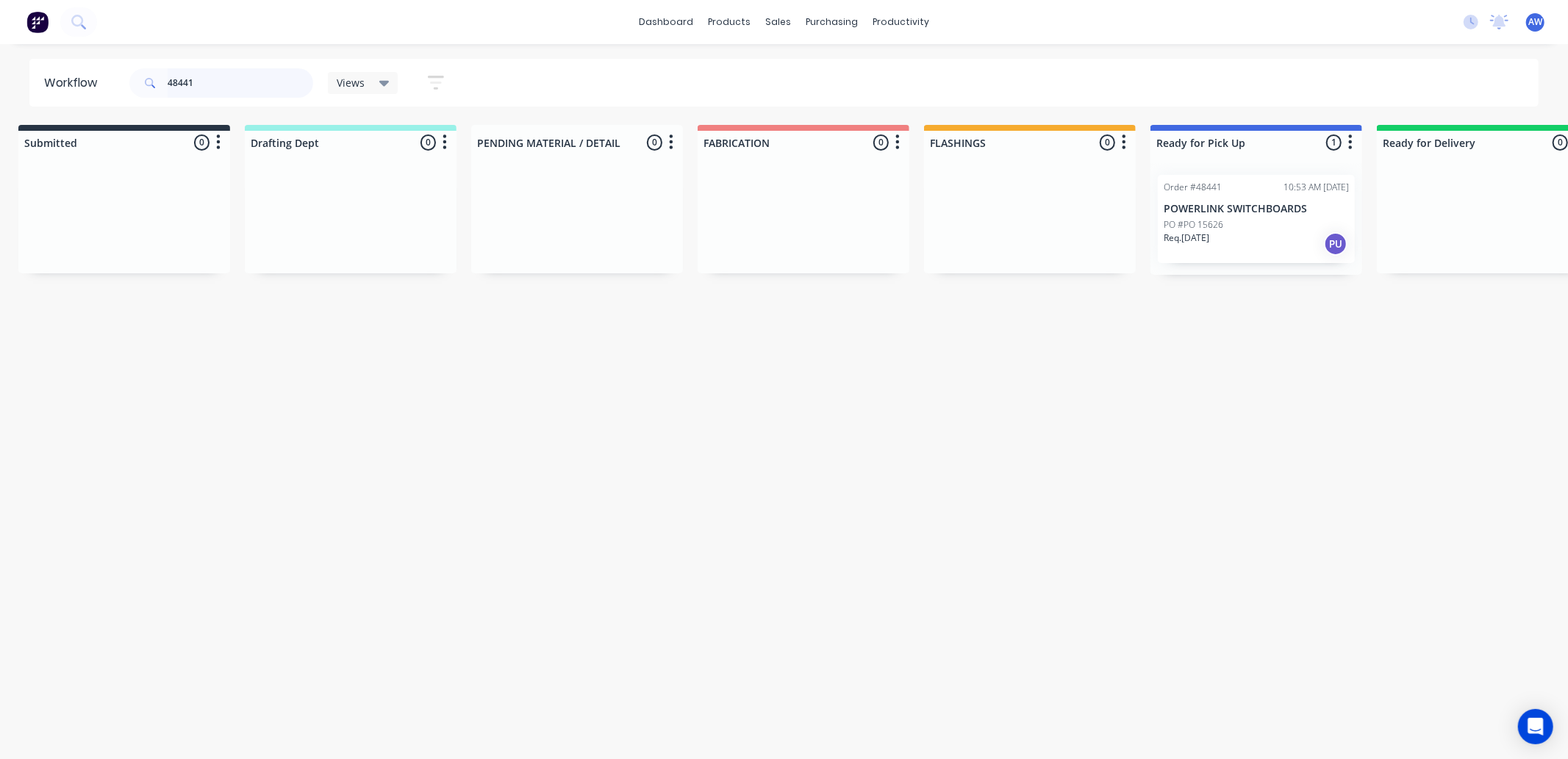
type input "48441"
click at [1213, 218] on p "PO #PO 15626" at bounding box center [1193, 224] width 59 height 13
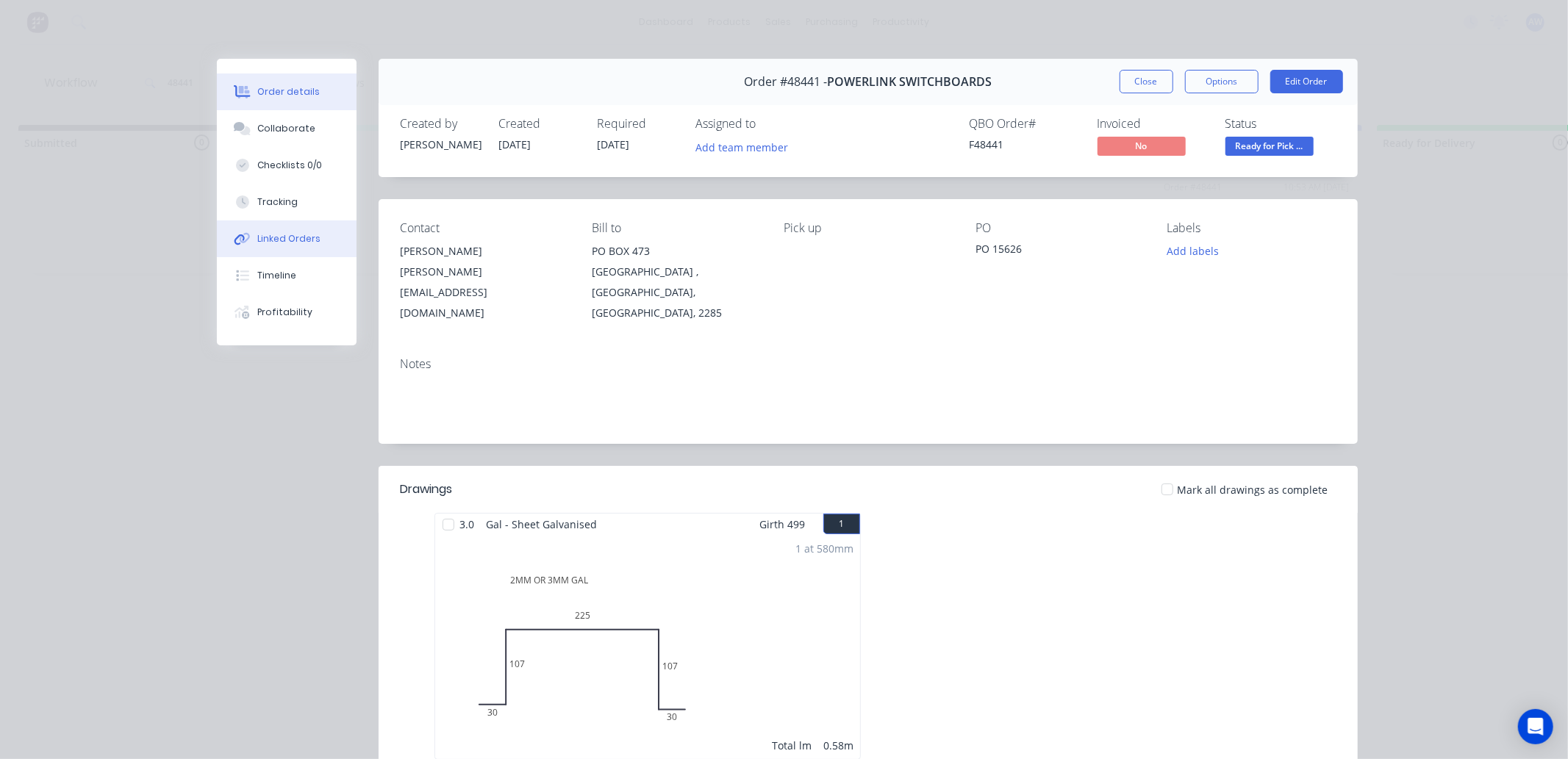
drag, startPoint x: 307, startPoint y: 128, endPoint x: 288, endPoint y: 254, distance: 127.4
click at [307, 127] on button "Collaborate" at bounding box center [286, 129] width 140 height 37
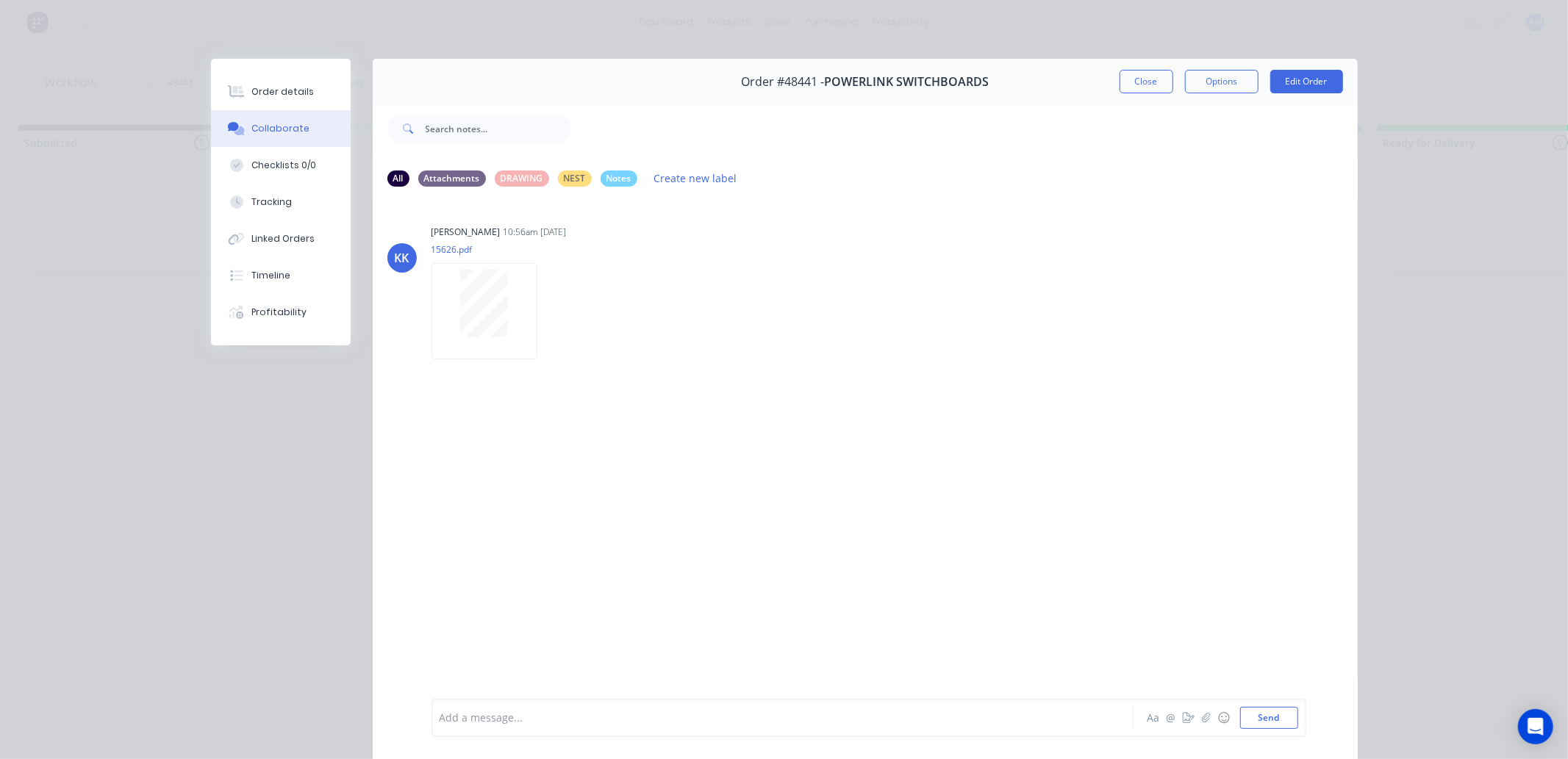
click at [490, 720] on div at bounding box center [762, 718] width 643 height 15
click at [1133, 70] on button "Close" at bounding box center [1146, 82] width 54 height 24
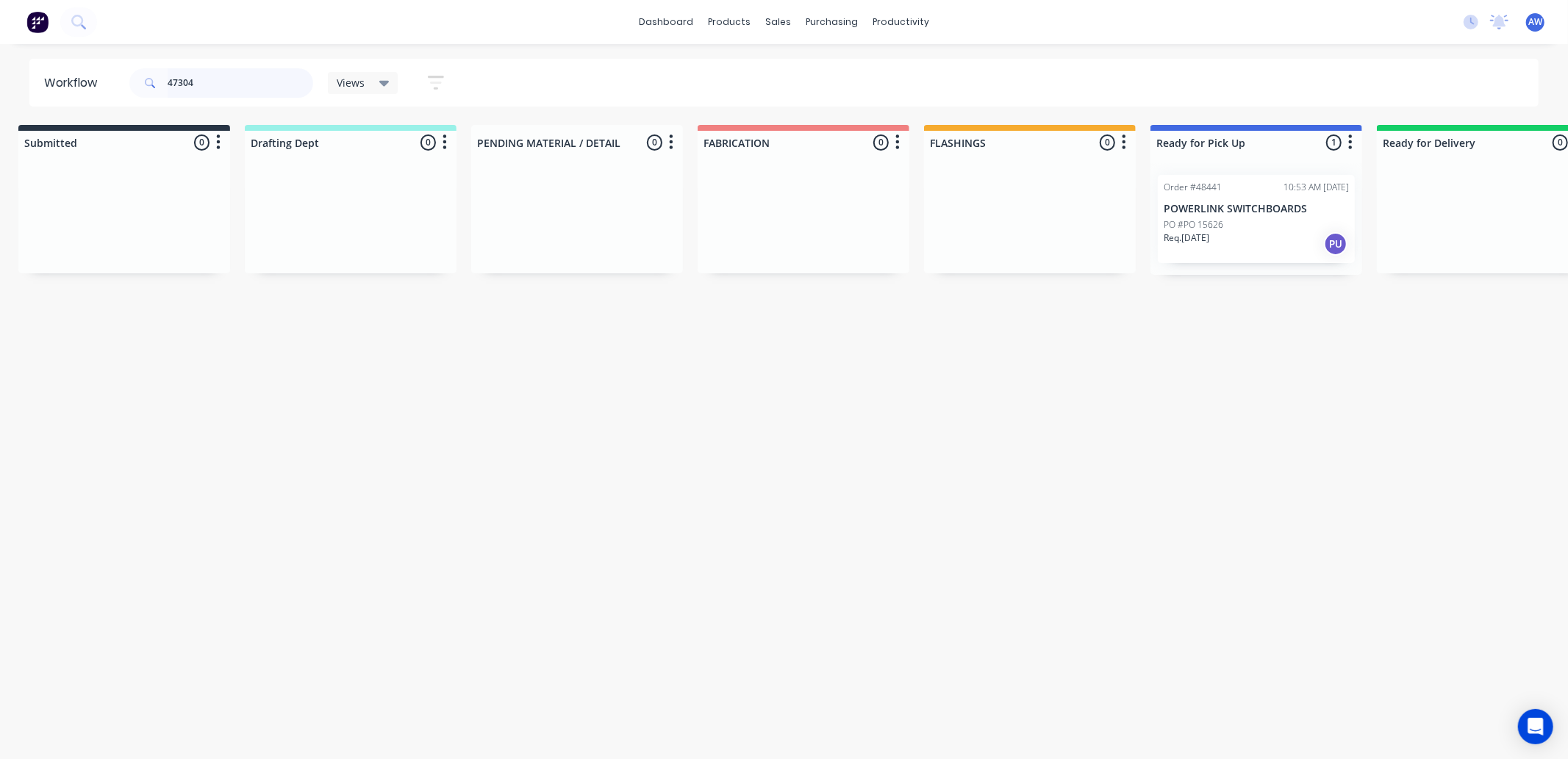
scroll to position [0, 0]
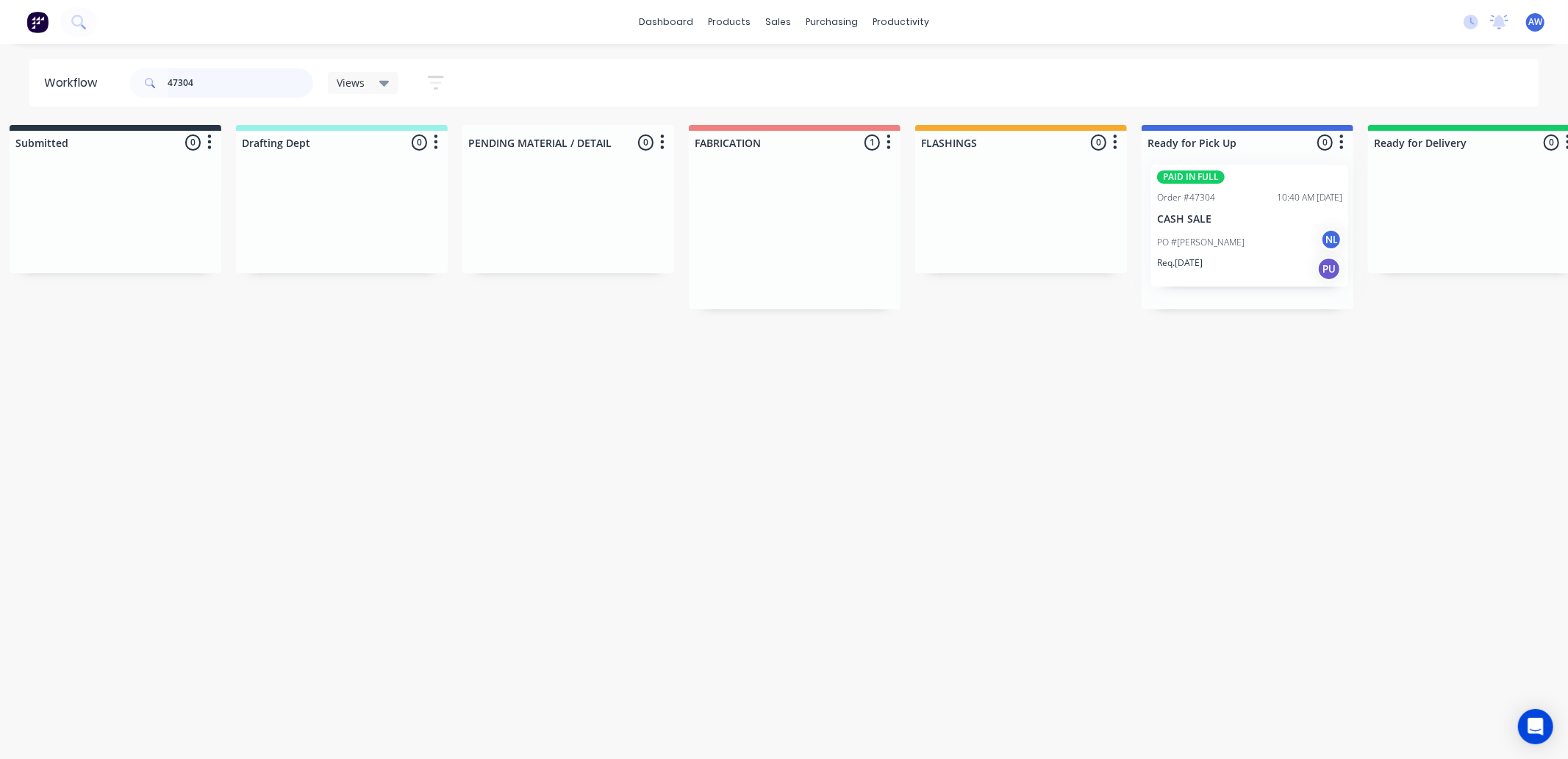
drag, startPoint x: 802, startPoint y: 257, endPoint x: 1246, endPoint y: 282, distance: 444.7
click at [1241, 247] on div "Submitted 0 Sort By Created date Required date Order number Customer name Most …" at bounding box center [1193, 217] width 2451 height 184
type input "47304"
click at [1255, 260] on div "PO #[PERSON_NAME] NL" at bounding box center [1243, 253] width 185 height 28
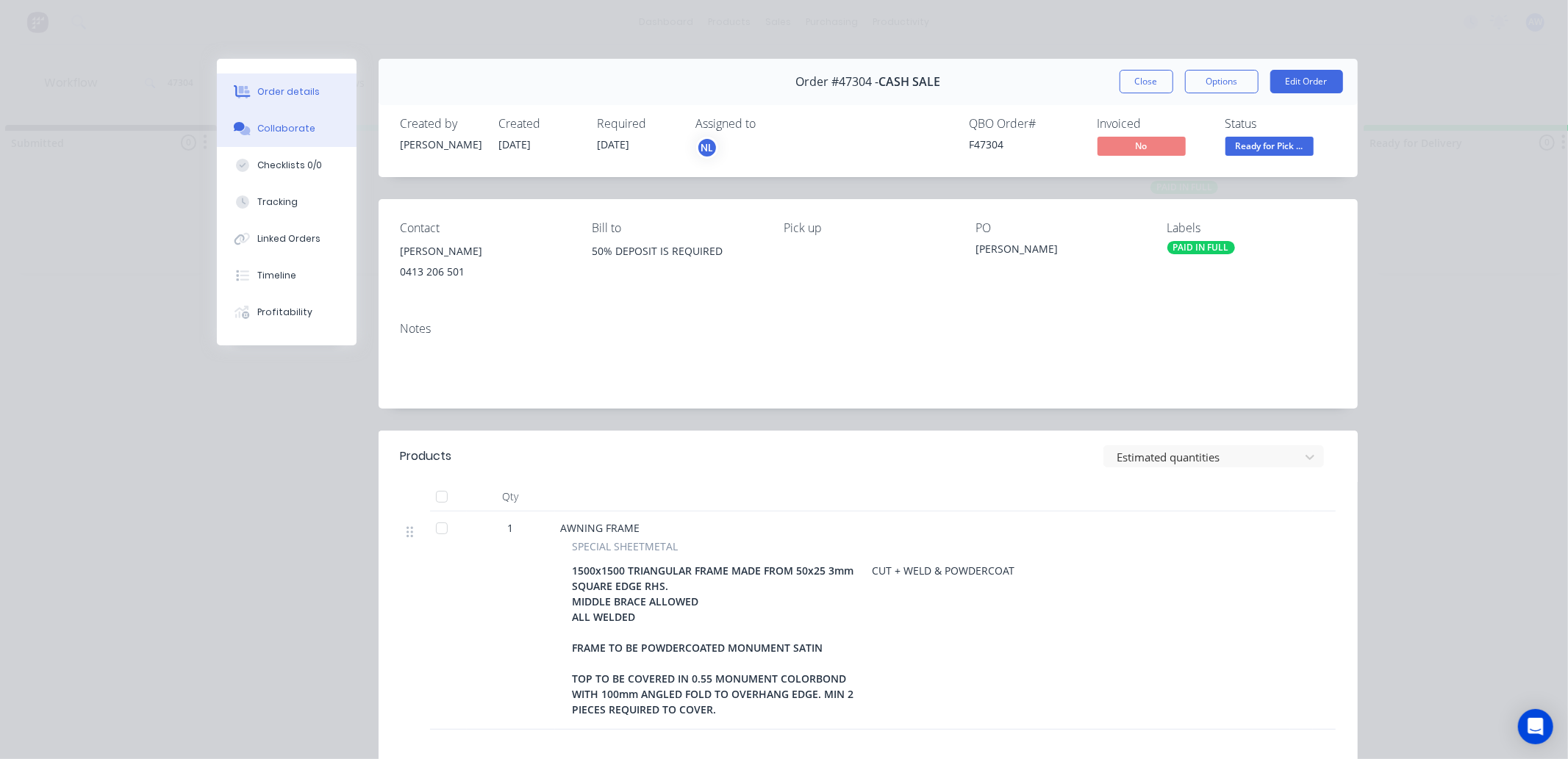
click at [271, 120] on button "Collaborate" at bounding box center [286, 129] width 140 height 37
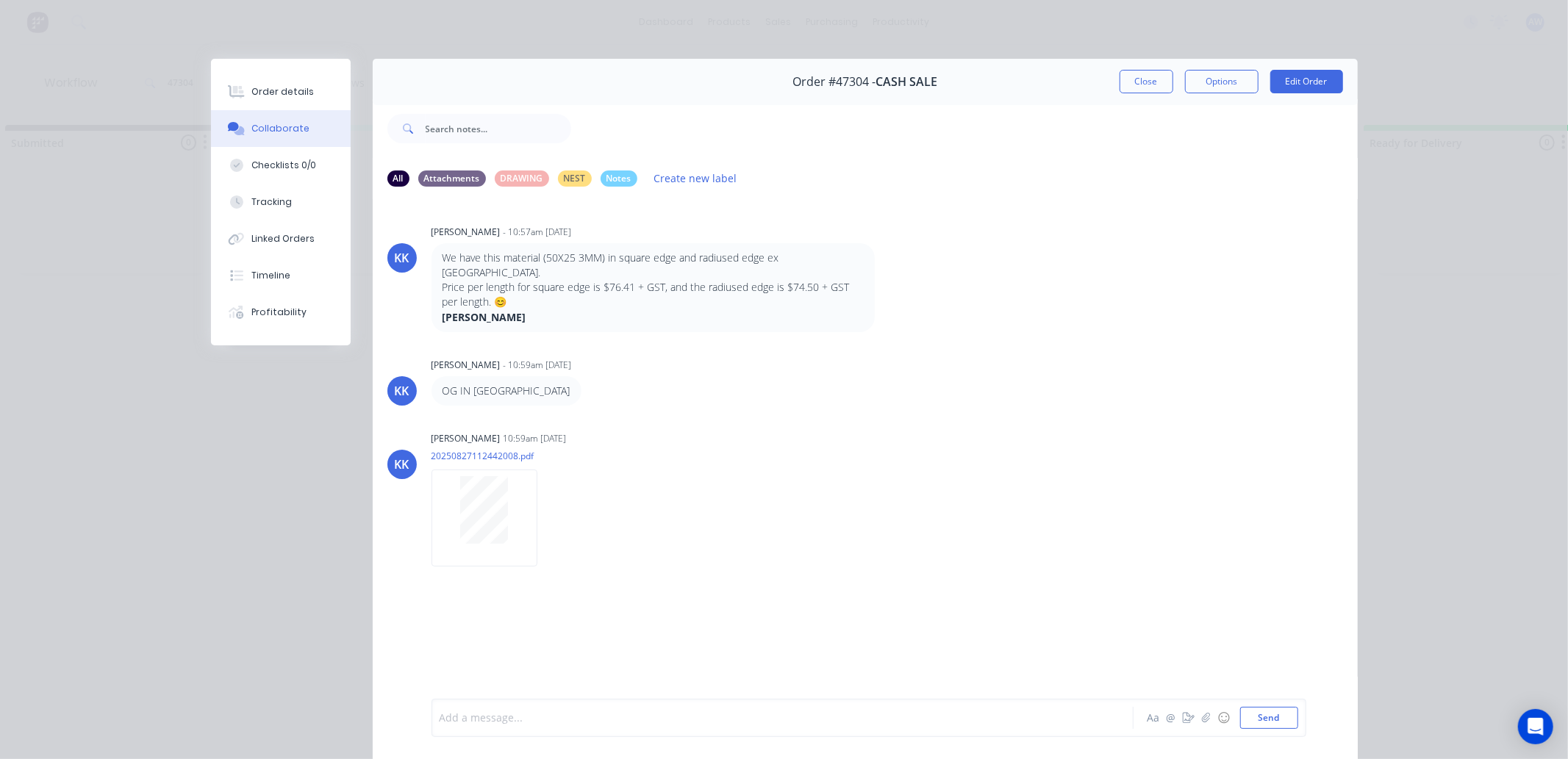
click at [454, 717] on div at bounding box center [762, 718] width 643 height 15
click at [1128, 87] on button "Close" at bounding box center [1146, 82] width 54 height 24
